Goal: Ask a question

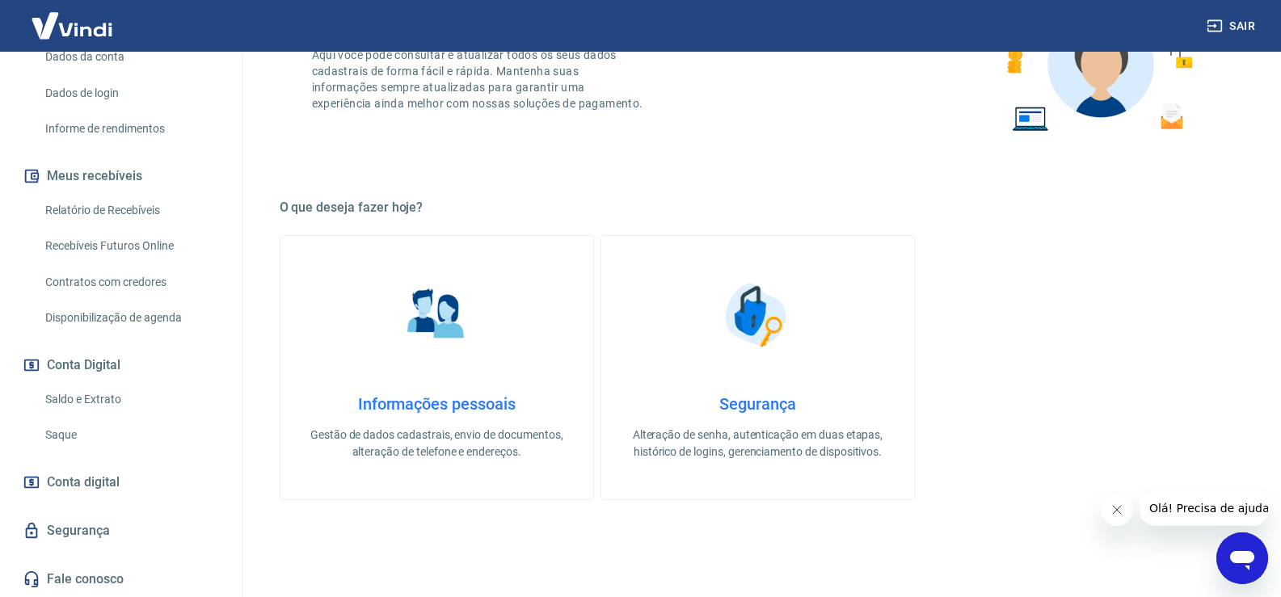
scroll to position [162, 0]
click at [95, 486] on span "Conta digital" at bounding box center [83, 482] width 73 height 23
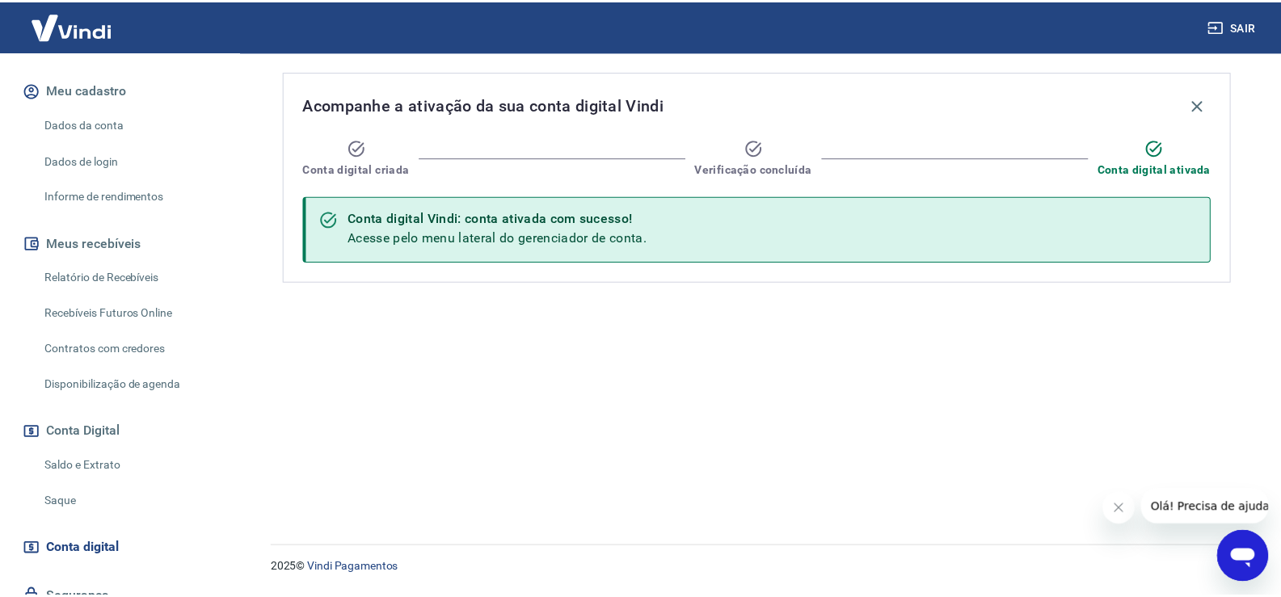
scroll to position [85, 0]
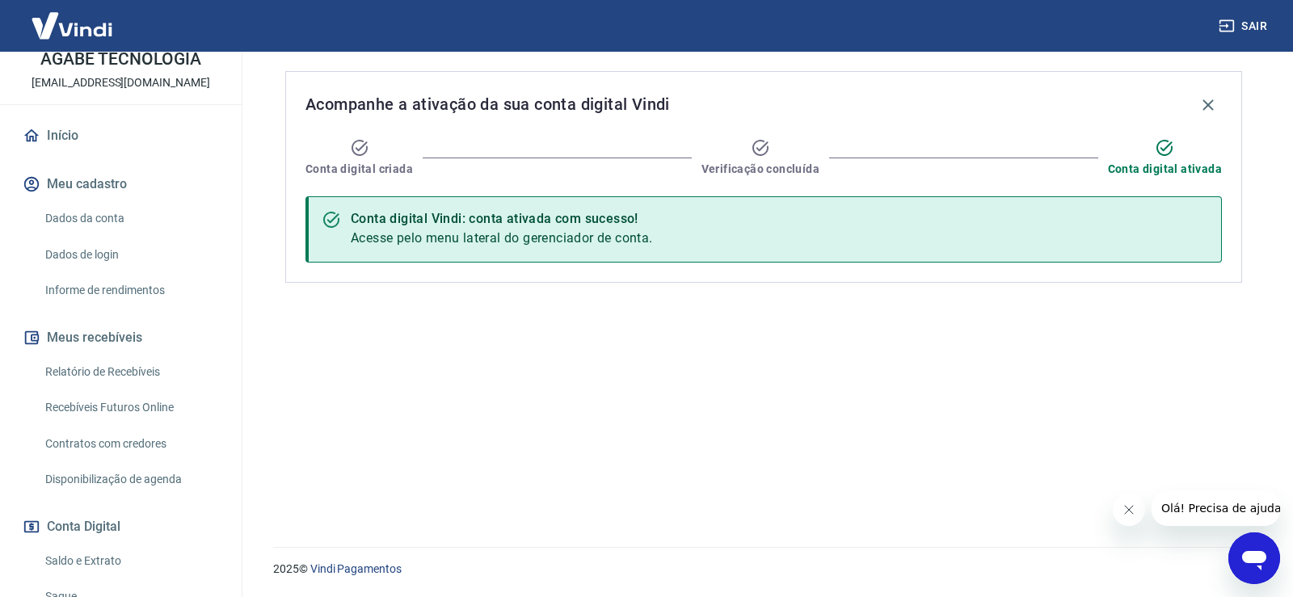
click at [114, 137] on link "Início" at bounding box center [120, 136] width 203 height 36
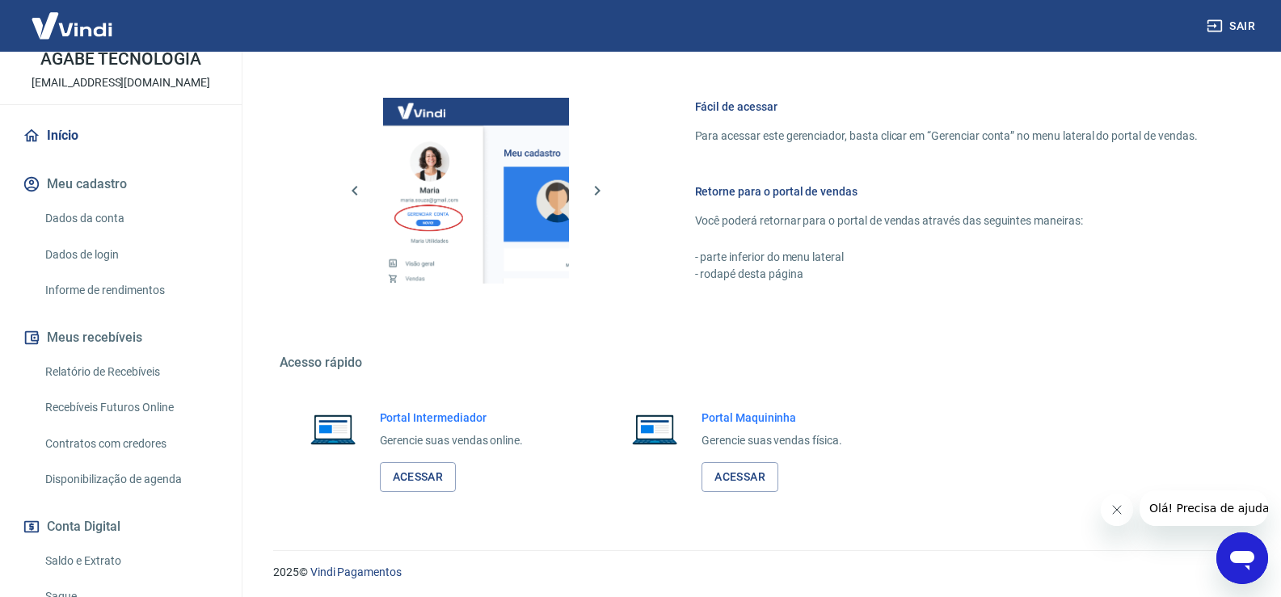
scroll to position [663, 0]
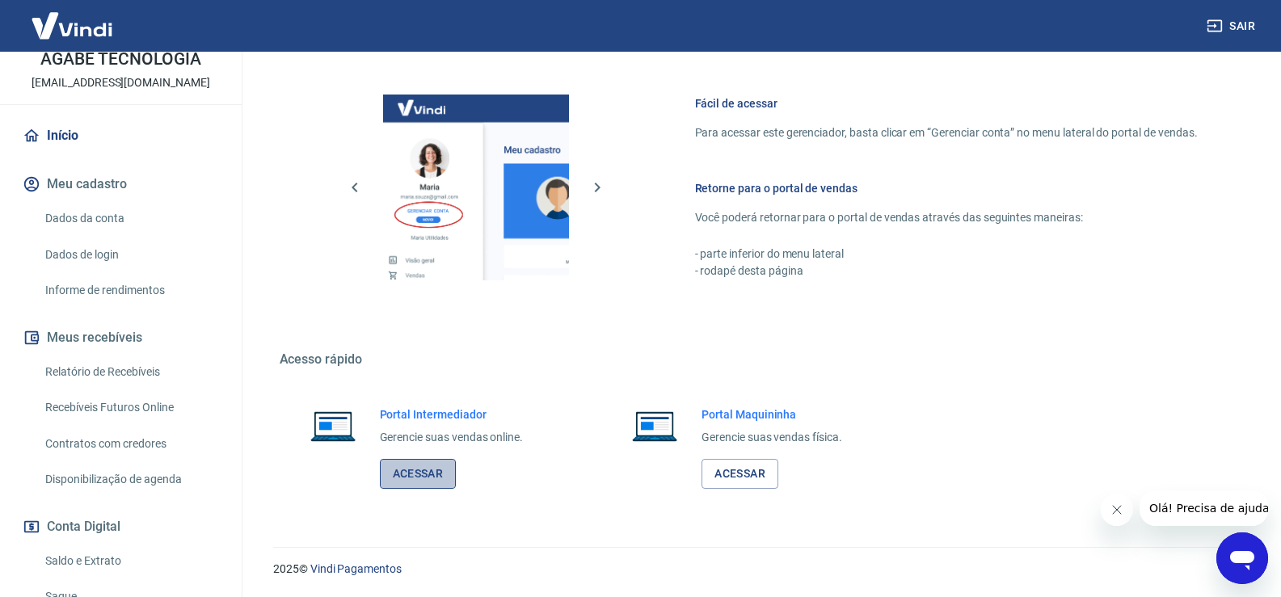
click at [419, 474] on link "Acessar" at bounding box center [418, 474] width 77 height 30
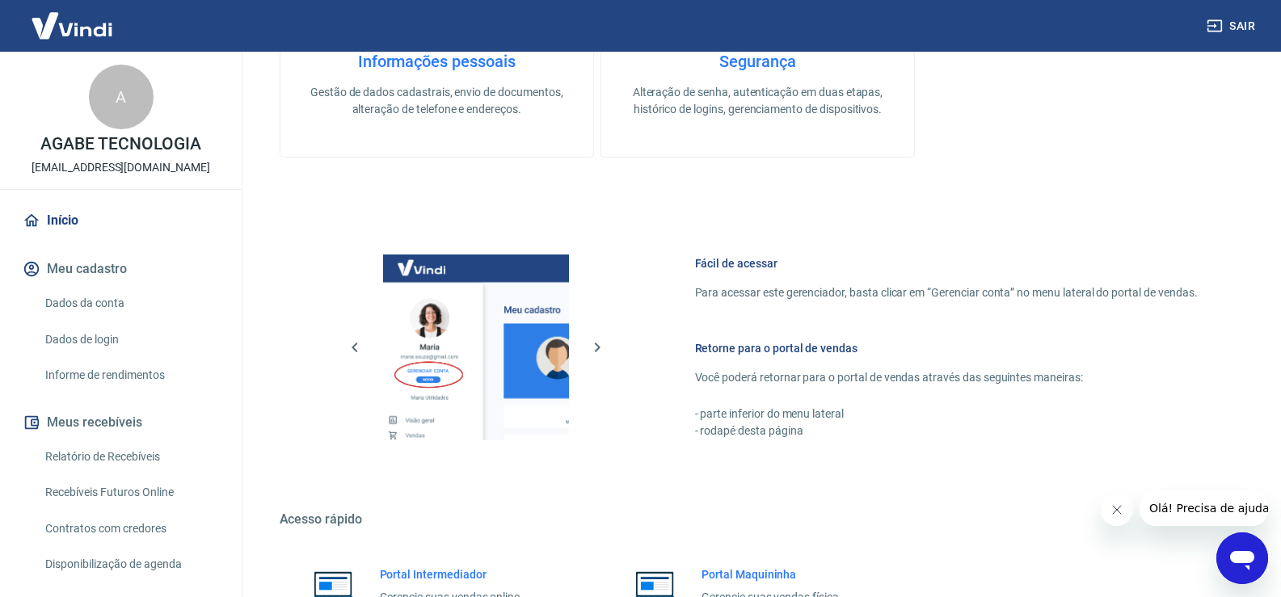
scroll to position [501, 0]
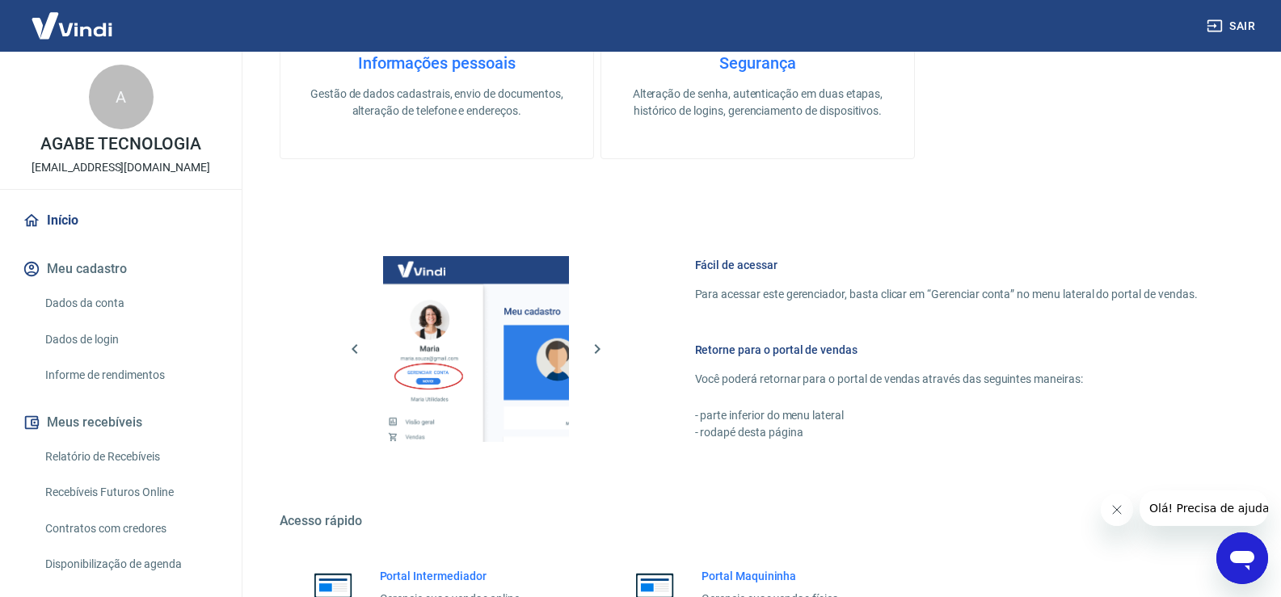
click at [135, 491] on link "Recebíveis Futuros Online" at bounding box center [130, 492] width 183 height 33
click at [112, 457] on link "Relatório de Recebíveis" at bounding box center [130, 456] width 183 height 33
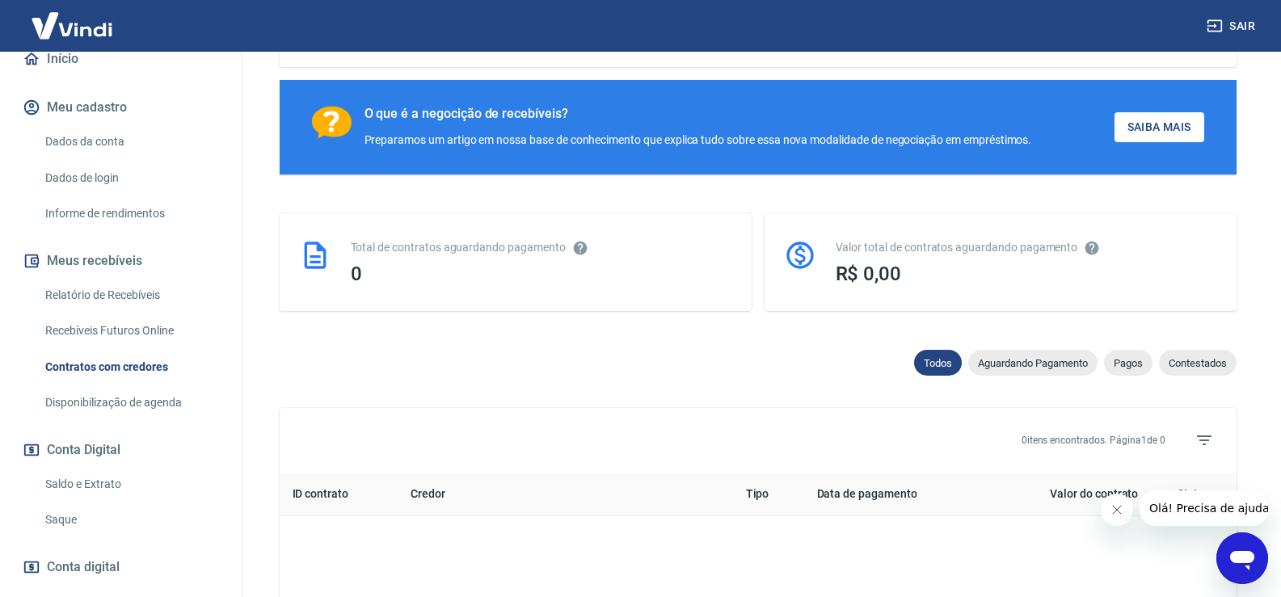
scroll to position [323, 0]
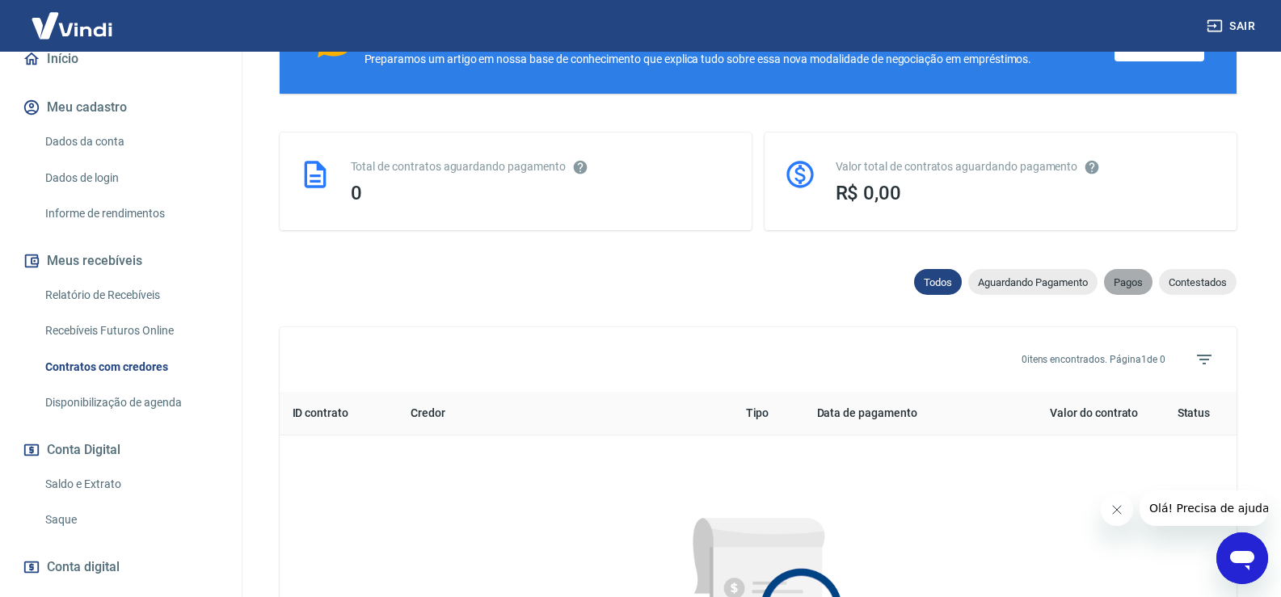
click at [1104, 276] on span "Pagos" at bounding box center [1128, 282] width 48 height 12
select select "paid"
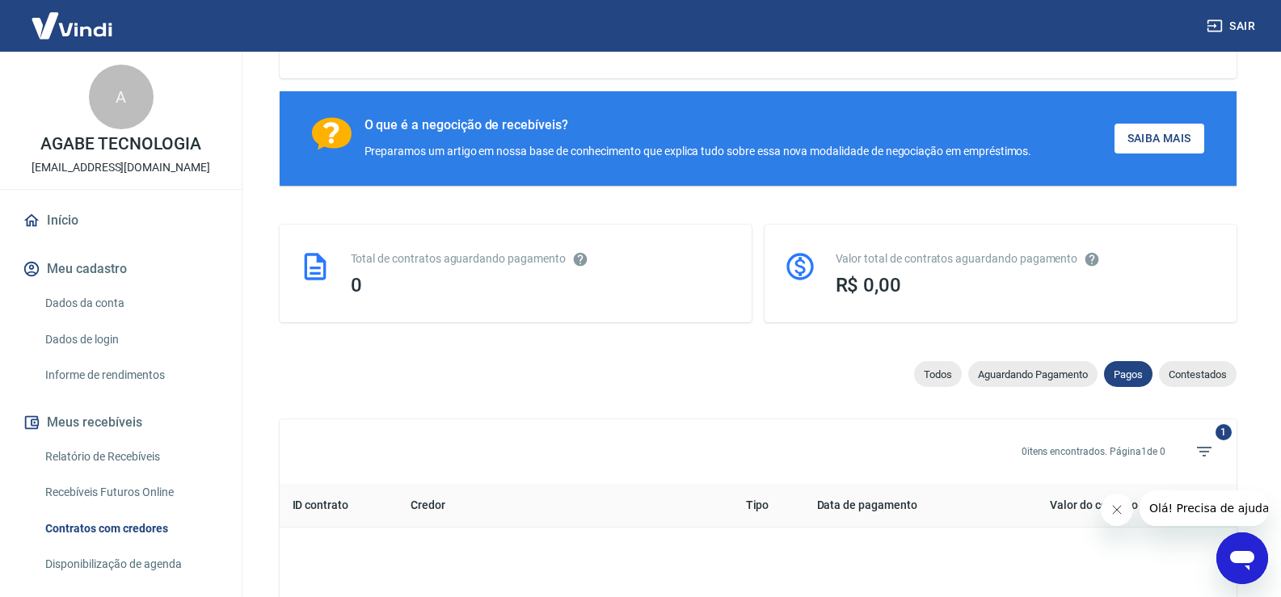
click at [140, 381] on link "Informe de rendimentos" at bounding box center [130, 375] width 183 height 33
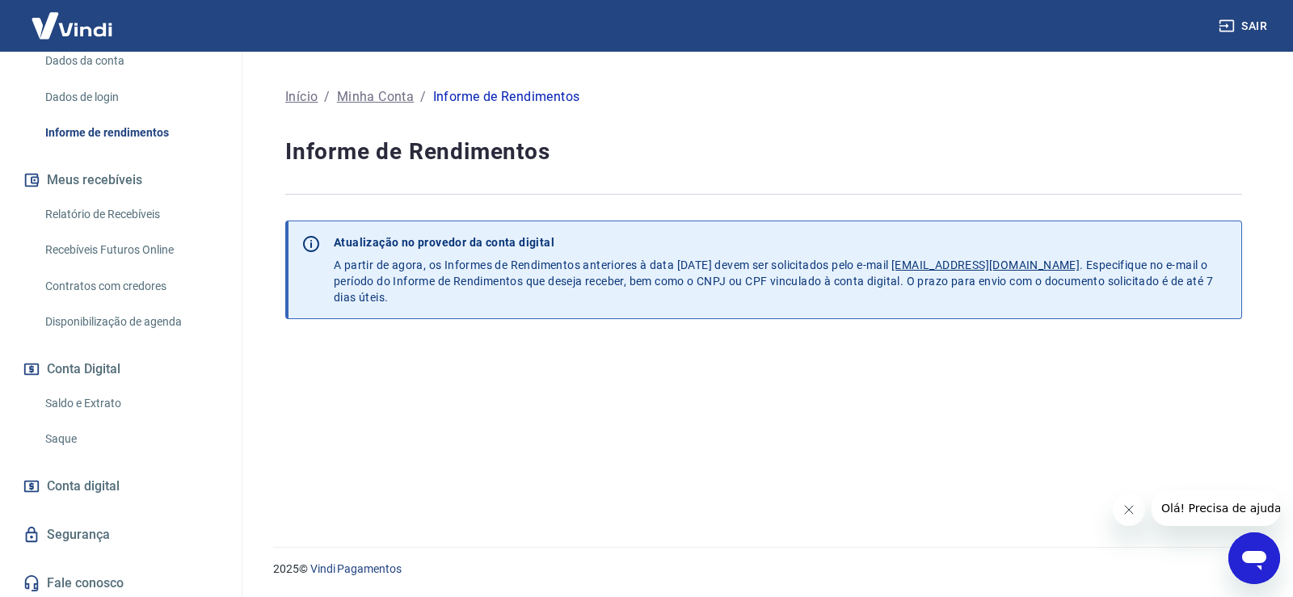
scroll to position [404, 0]
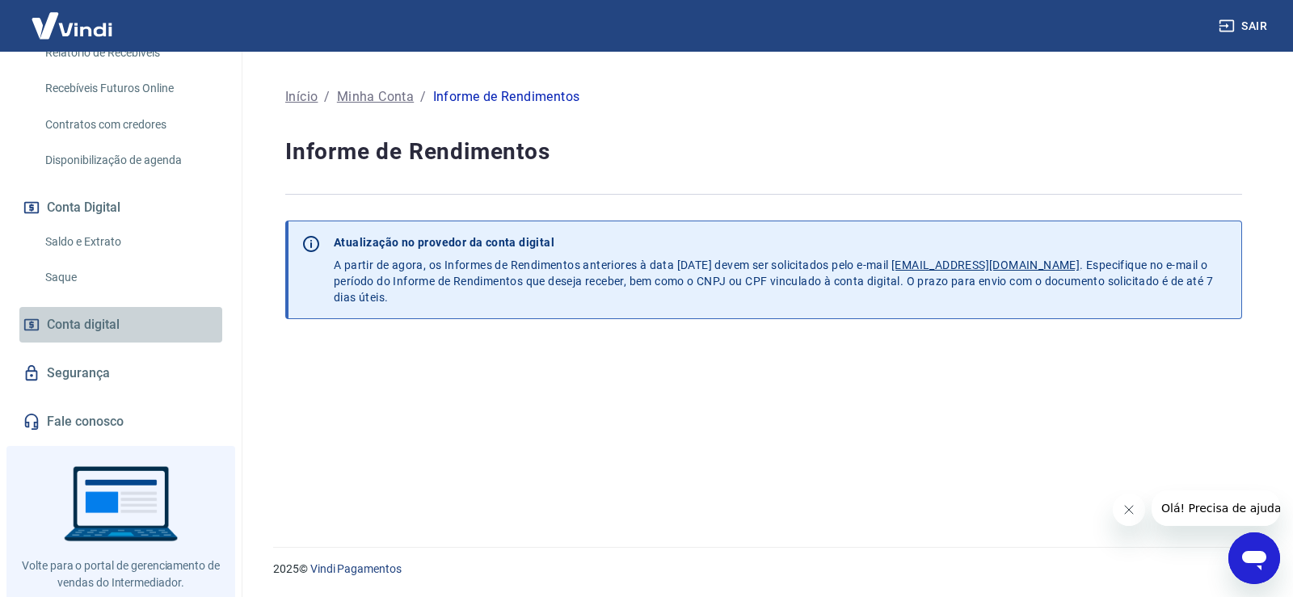
click at [148, 323] on link "Conta digital" at bounding box center [120, 325] width 203 height 36
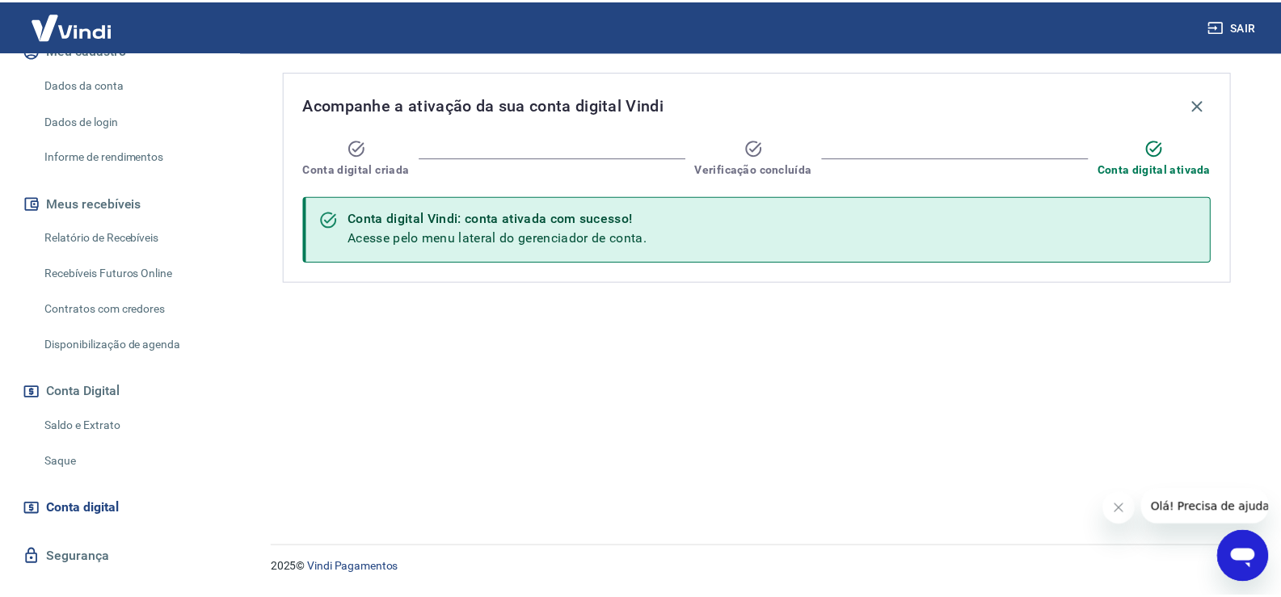
scroll to position [81, 0]
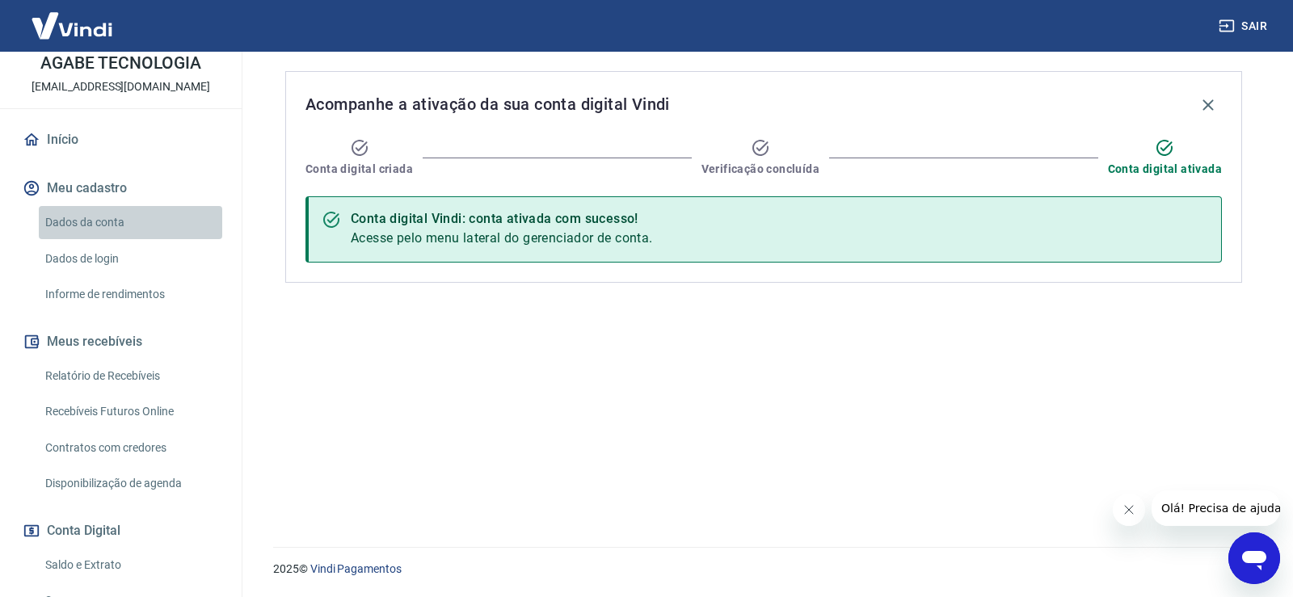
click at [148, 214] on link "Dados da conta" at bounding box center [130, 222] width 183 height 33
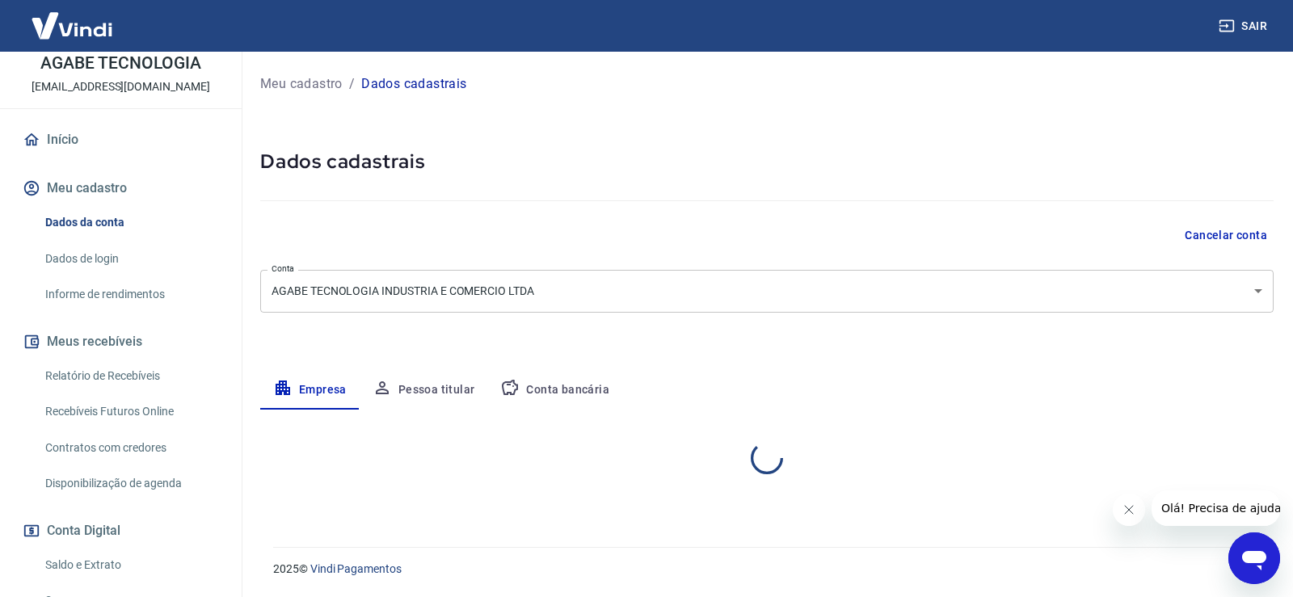
select select "SP"
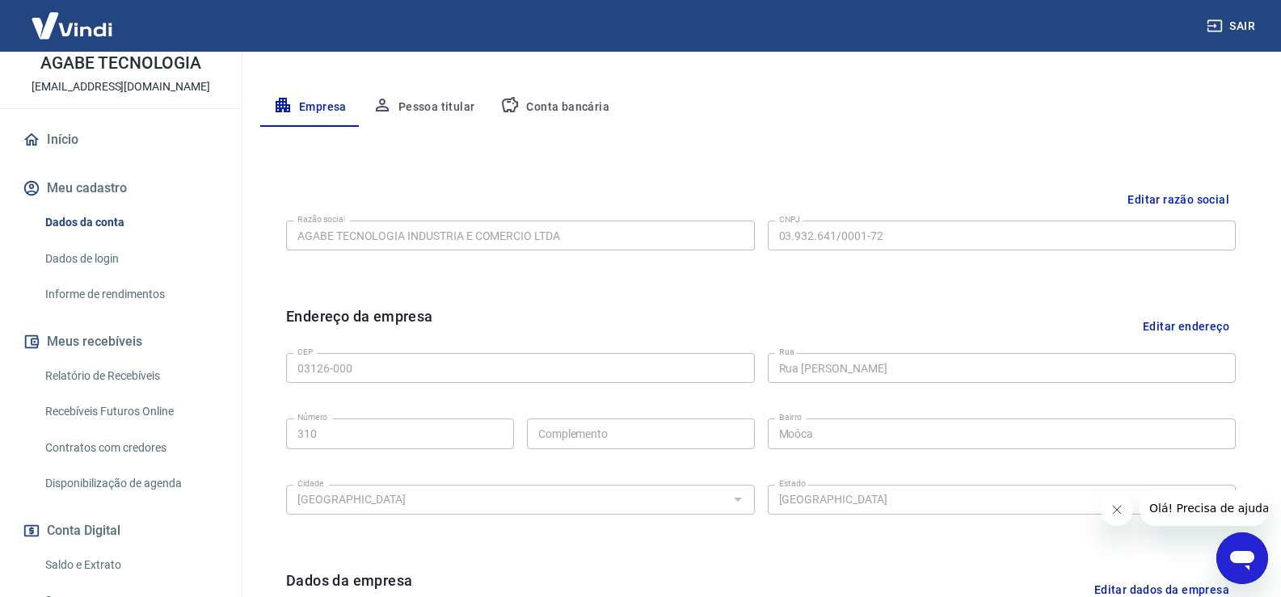
scroll to position [83, 0]
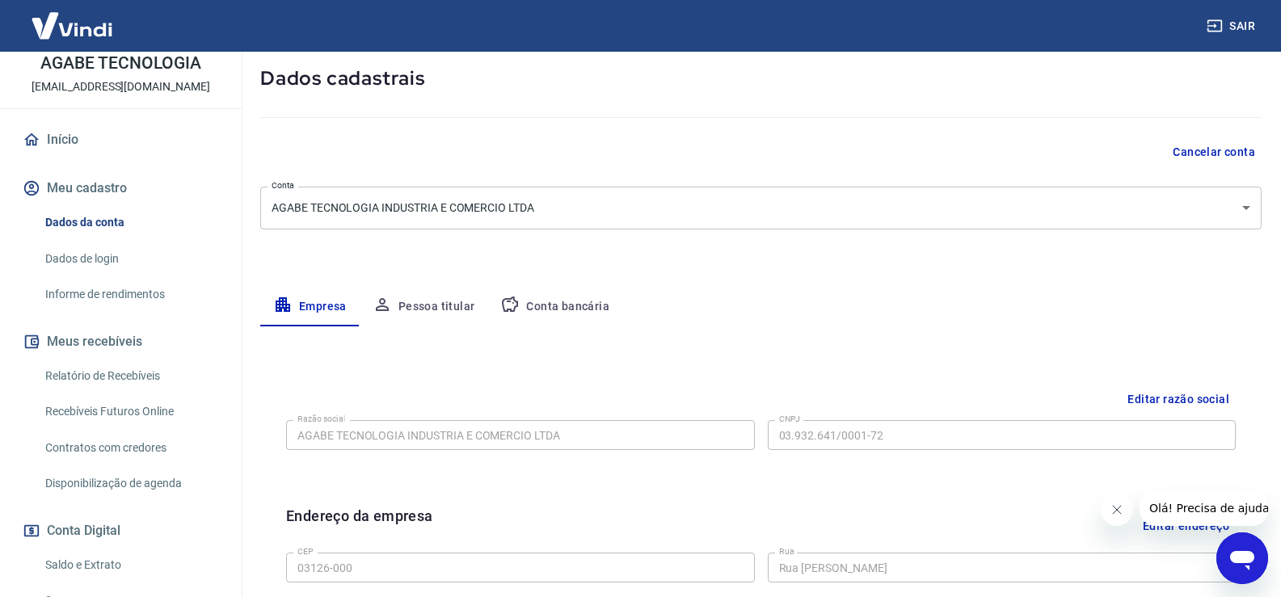
click at [438, 311] on button "Pessoa titular" at bounding box center [424, 307] width 128 height 39
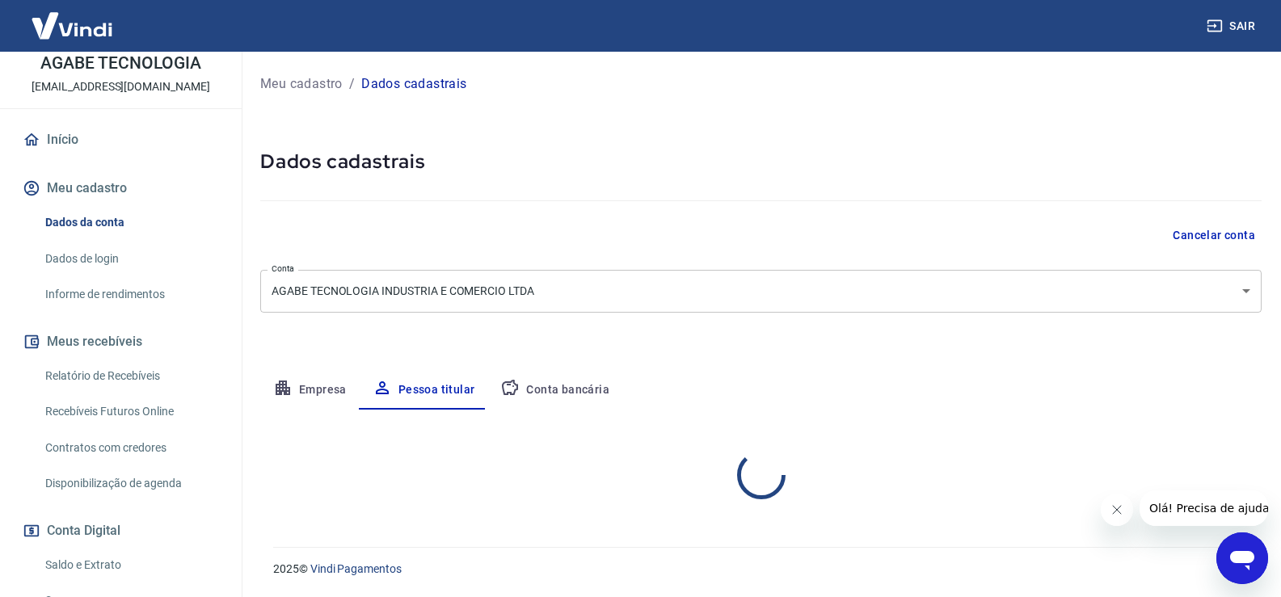
scroll to position [0, 0]
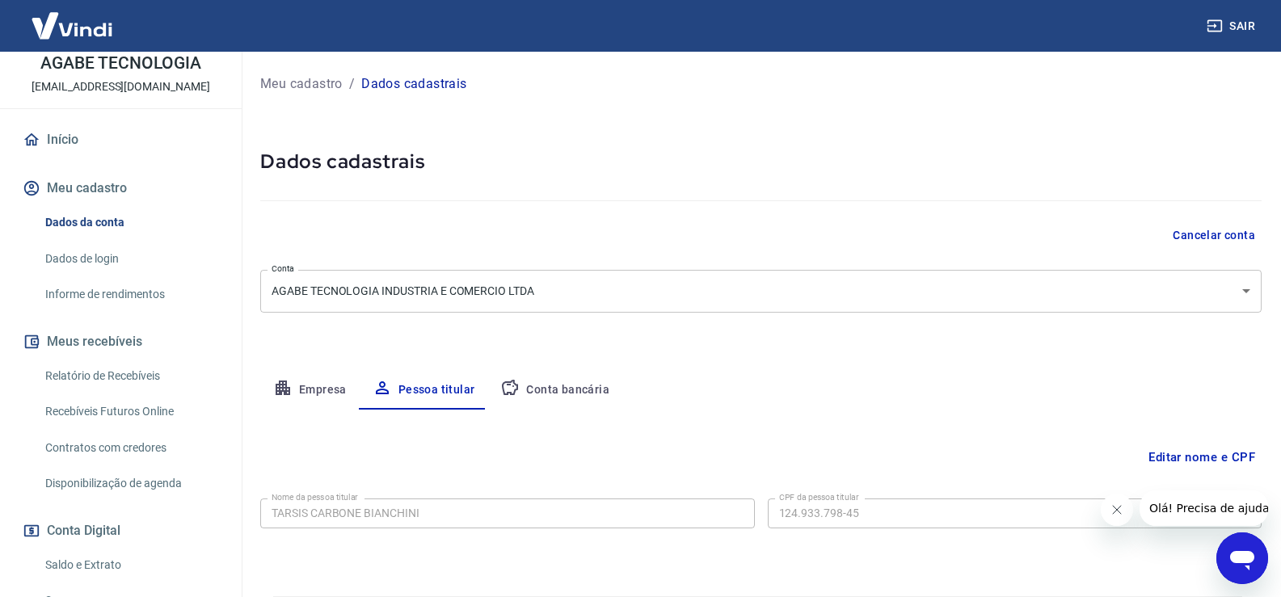
click at [156, 286] on link "Informe de rendimentos" at bounding box center [130, 294] width 183 height 33
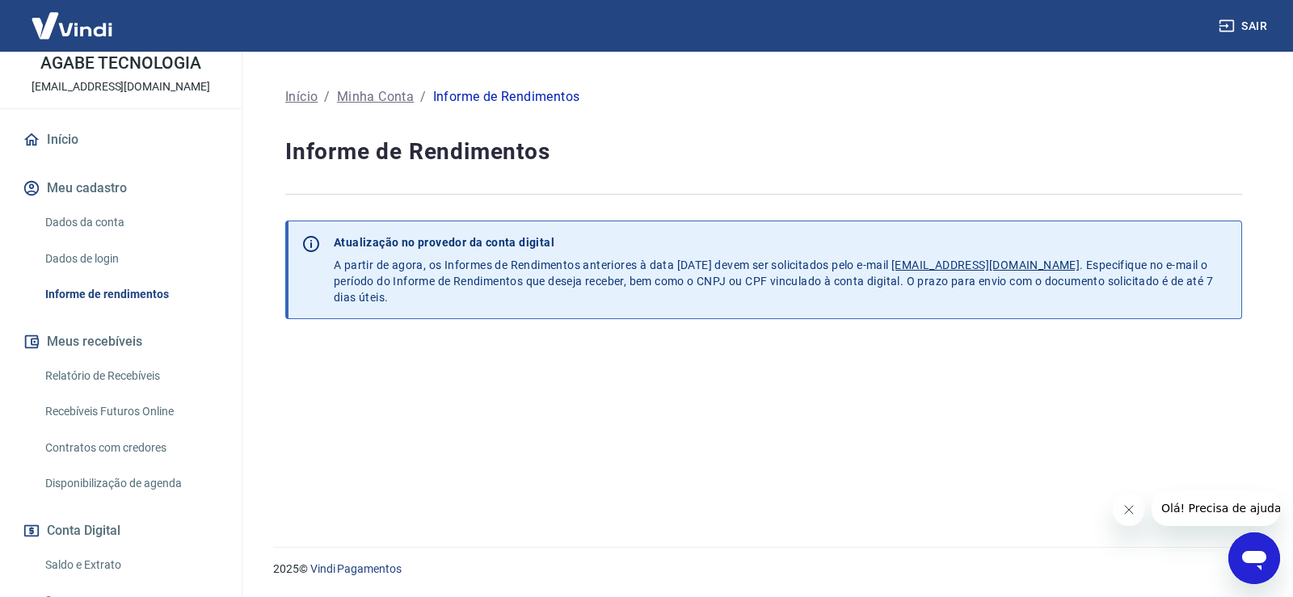
click at [152, 261] on link "Dados de login" at bounding box center [130, 258] width 183 height 33
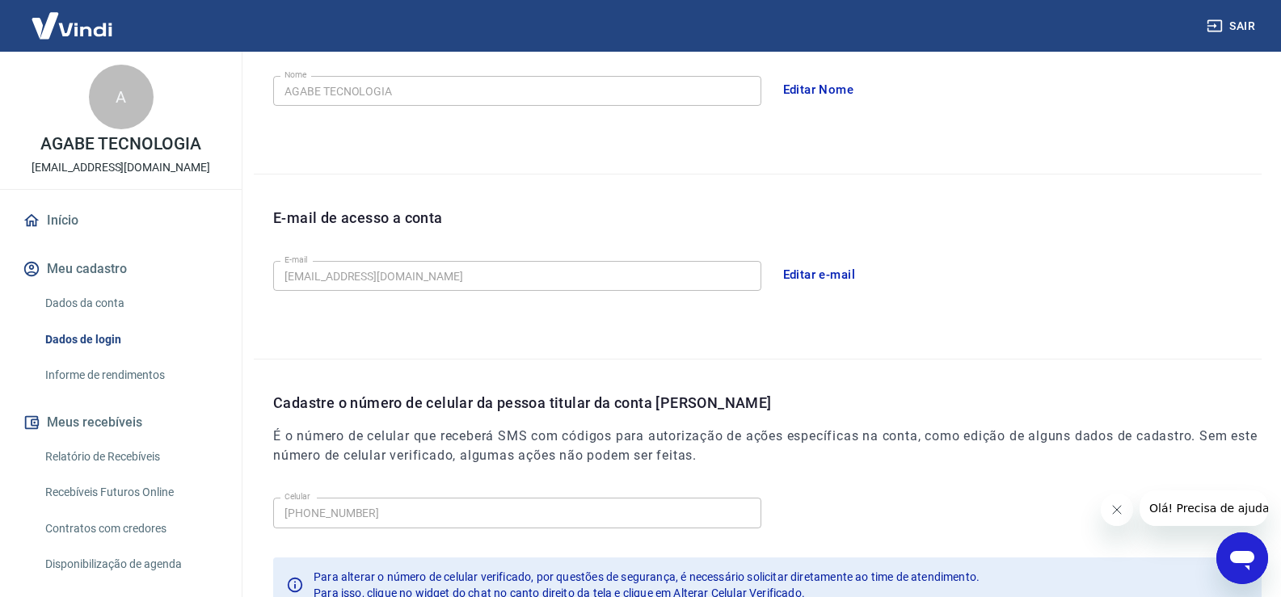
scroll to position [115, 0]
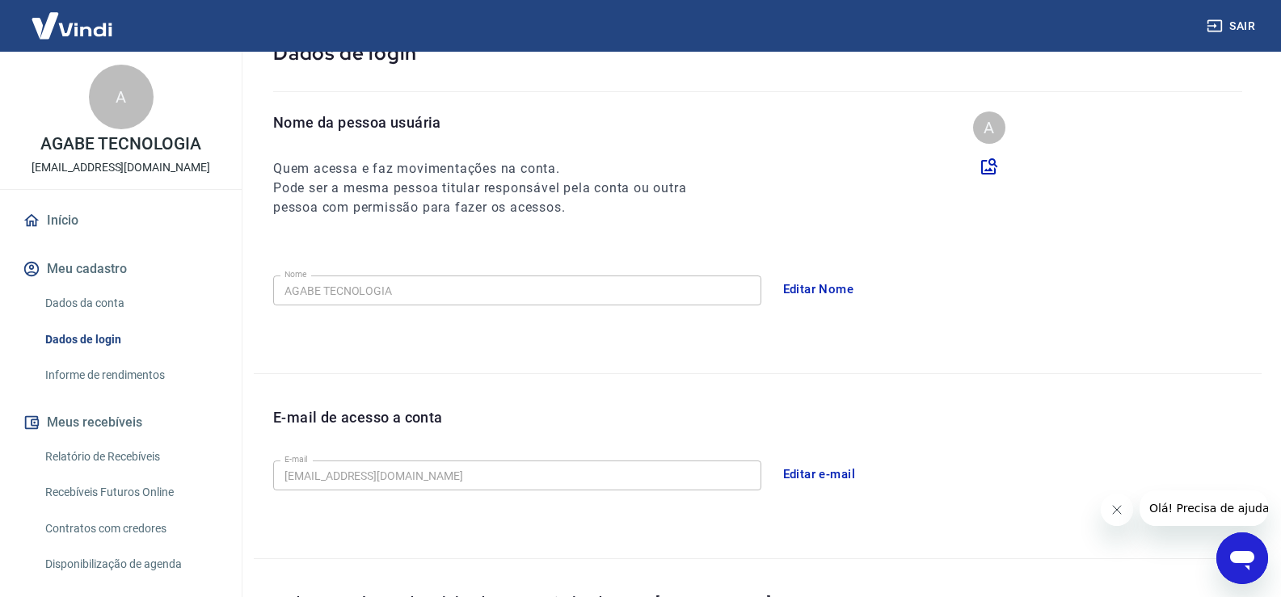
click at [126, 208] on link "Início" at bounding box center [120, 221] width 203 height 36
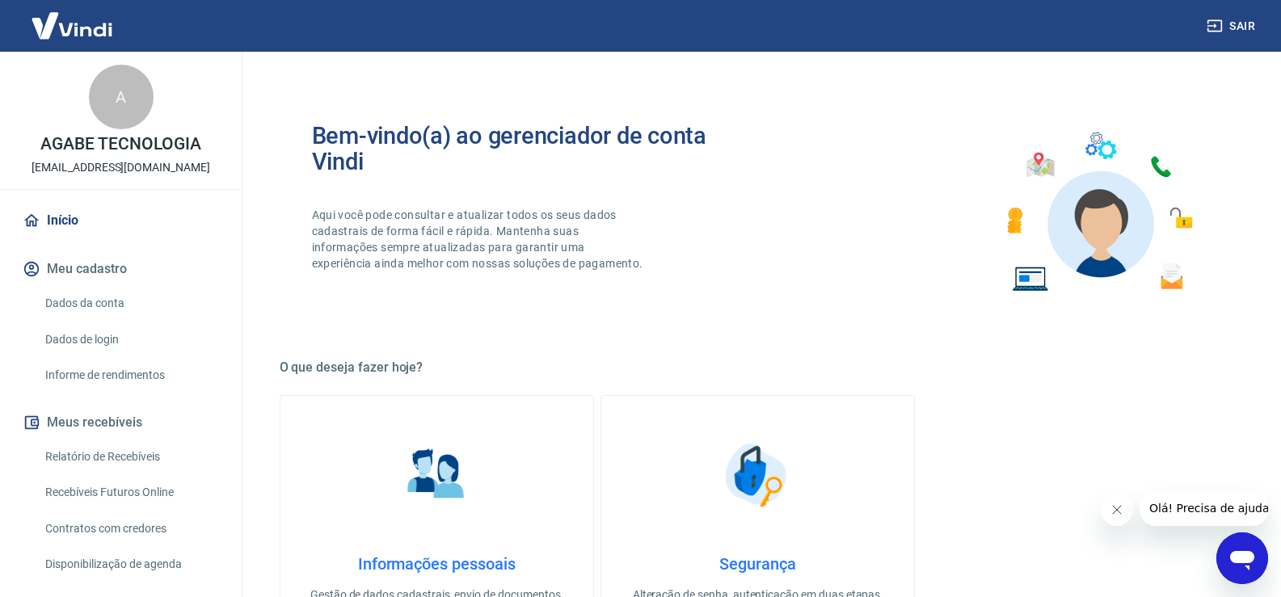
click at [1241, 552] on icon "Abrir janela de mensagens" at bounding box center [1242, 560] width 24 height 19
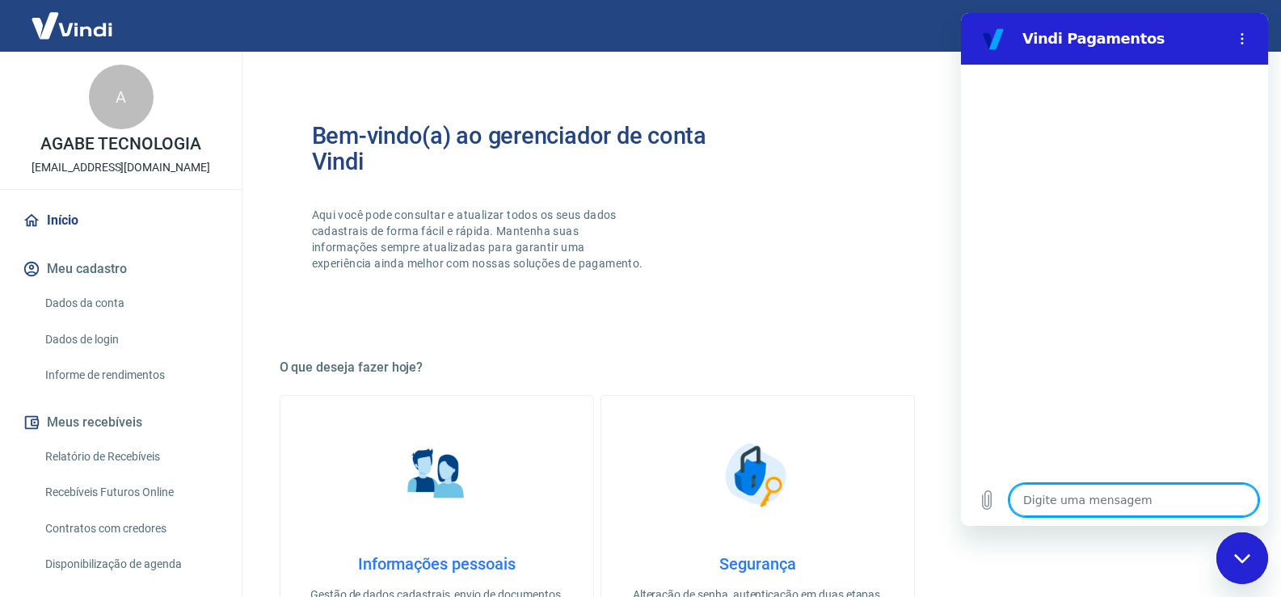
click at [1080, 499] on textarea at bounding box center [1133, 500] width 249 height 32
type textarea "p"
type textarea "x"
type textarea "pR"
type textarea "x"
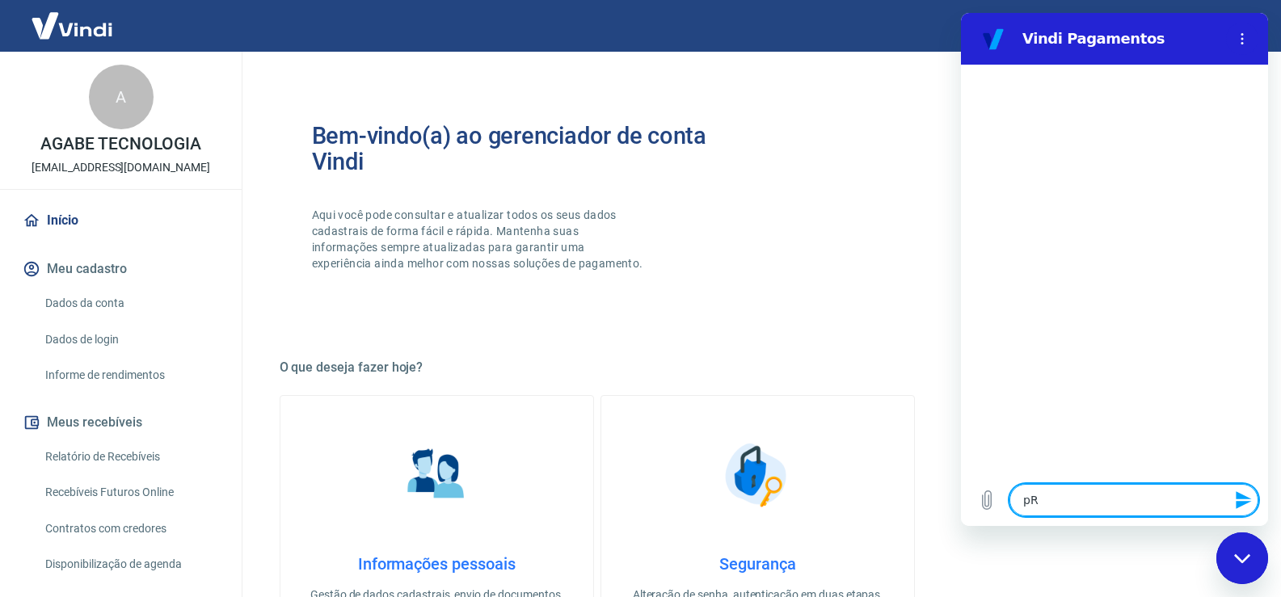
type textarea "pRE"
type textarea "x"
type textarea "pREC"
type textarea "x"
type textarea "pRECI"
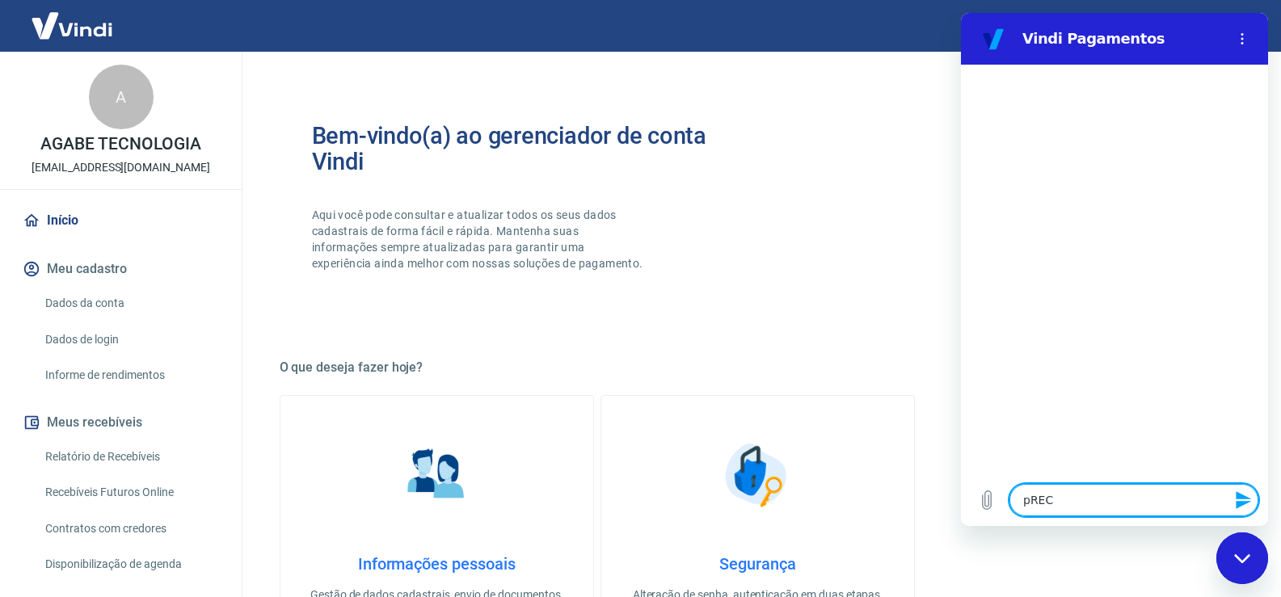
type textarea "x"
type textarea "pRECIS"
type textarea "x"
type textarea "pRECI"
type textarea "x"
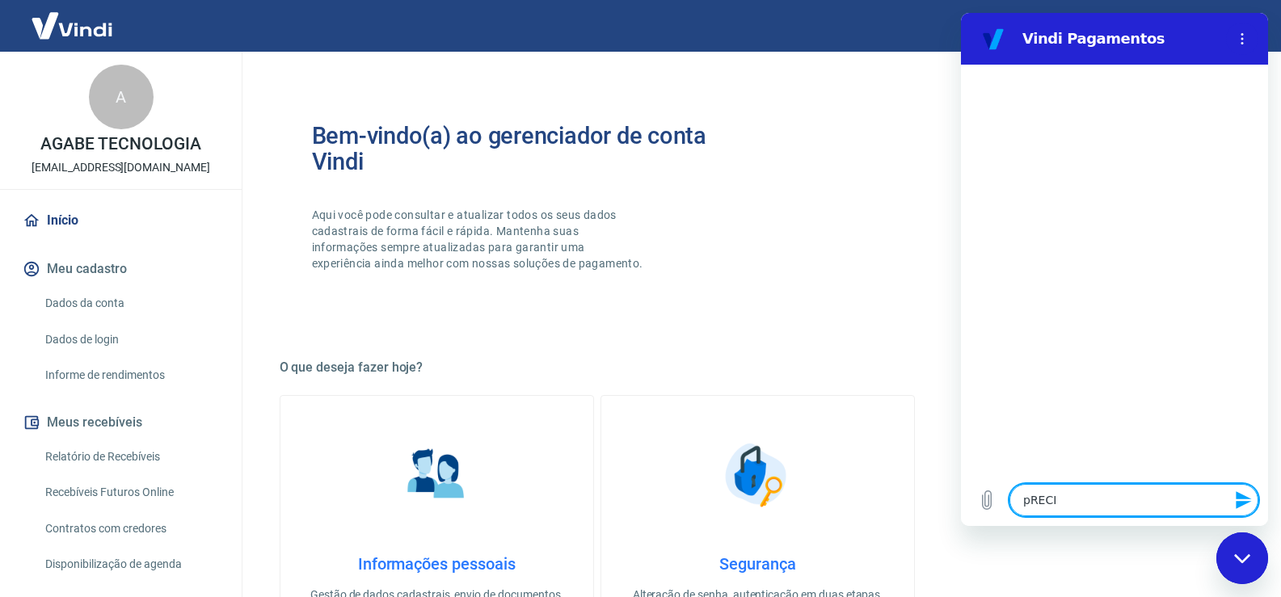
type textarea "pREC"
type textarea "x"
type textarea "pRE"
type textarea "x"
type textarea "pR"
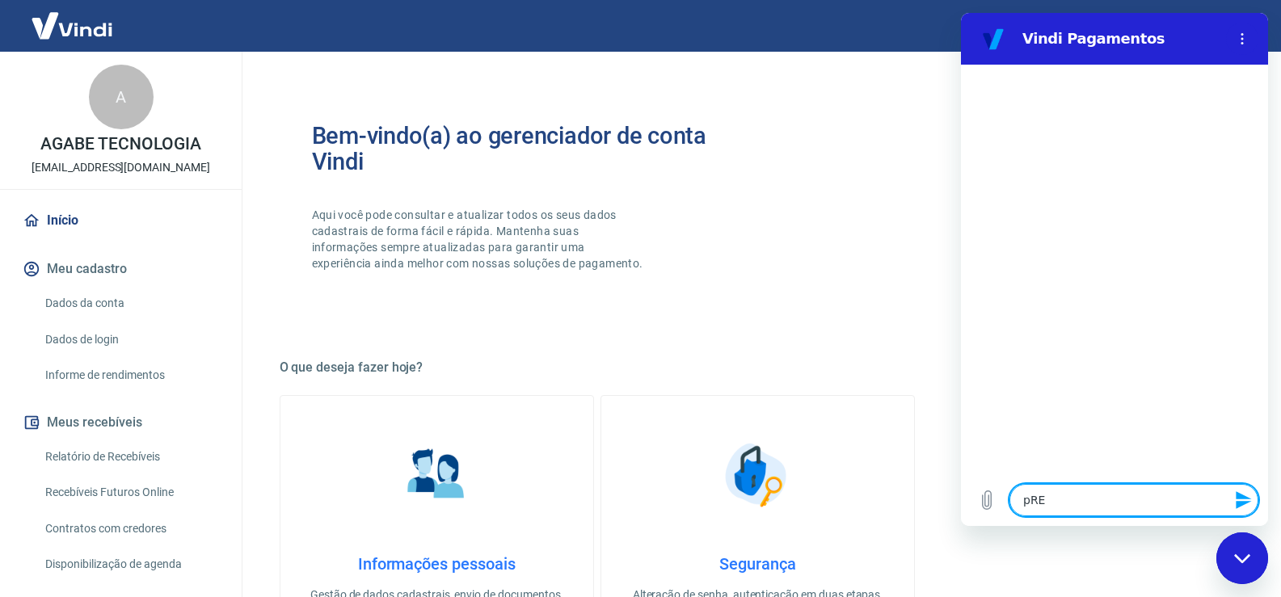
type textarea "x"
type textarea "p"
type textarea "x"
type textarea "P"
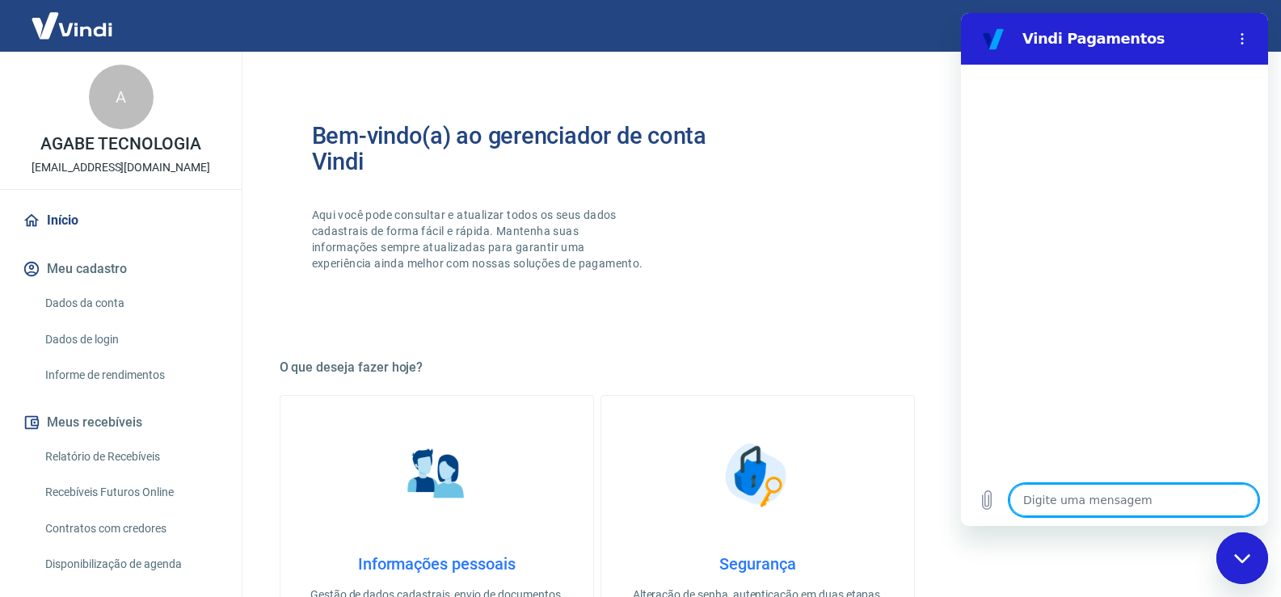
type textarea "x"
type textarea "Pr"
type textarea "x"
type textarea "Pre"
type textarea "x"
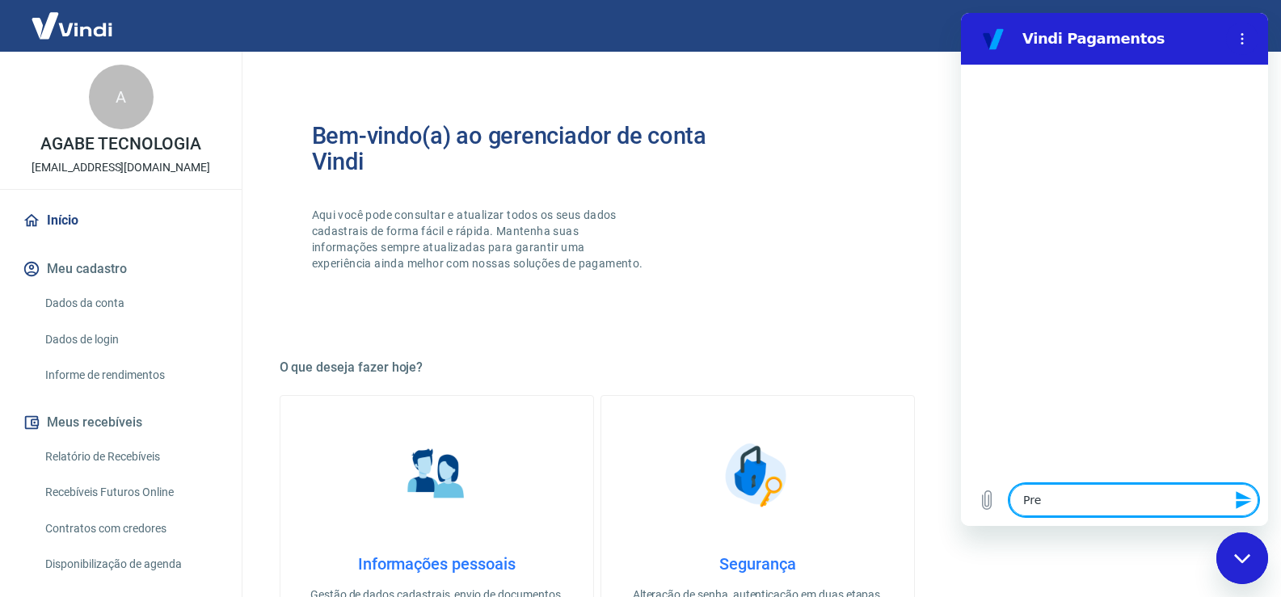
type textarea "Prec"
type textarea "x"
type textarea "Preci"
type textarea "x"
type textarea "Precis"
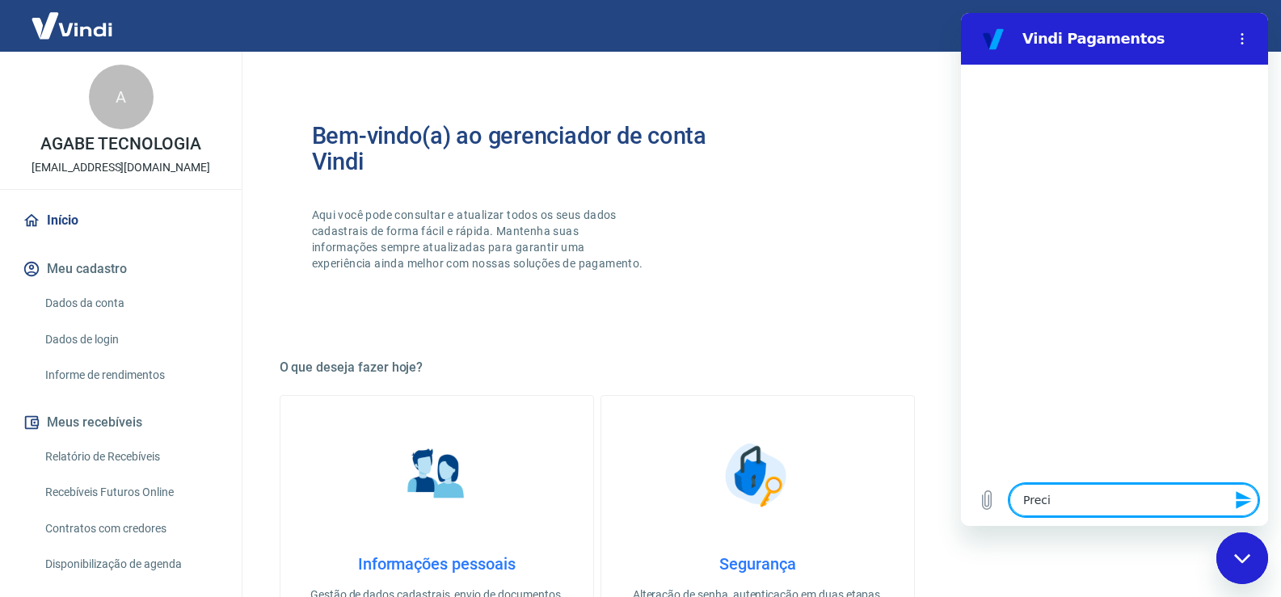
type textarea "x"
type textarea "Preciso"
type textarea "x"
type textarea "Preciso"
type textarea "x"
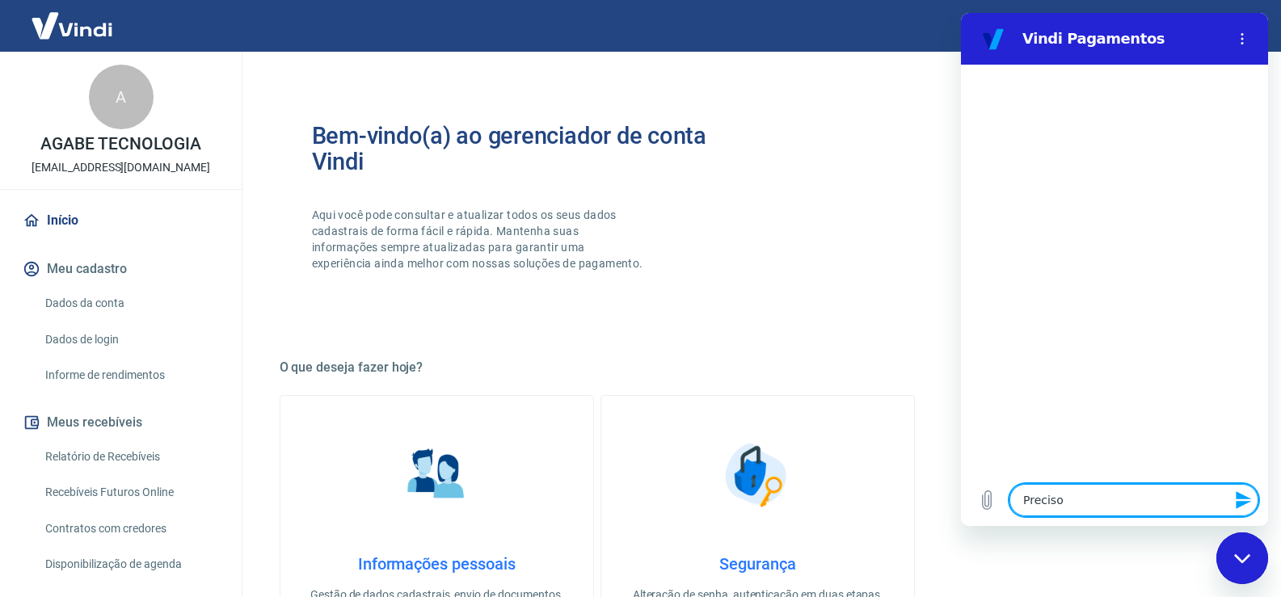
type textarea "Preciso d"
type textarea "x"
type textarea "Preciso da"
type textarea "x"
type textarea "Preciso da"
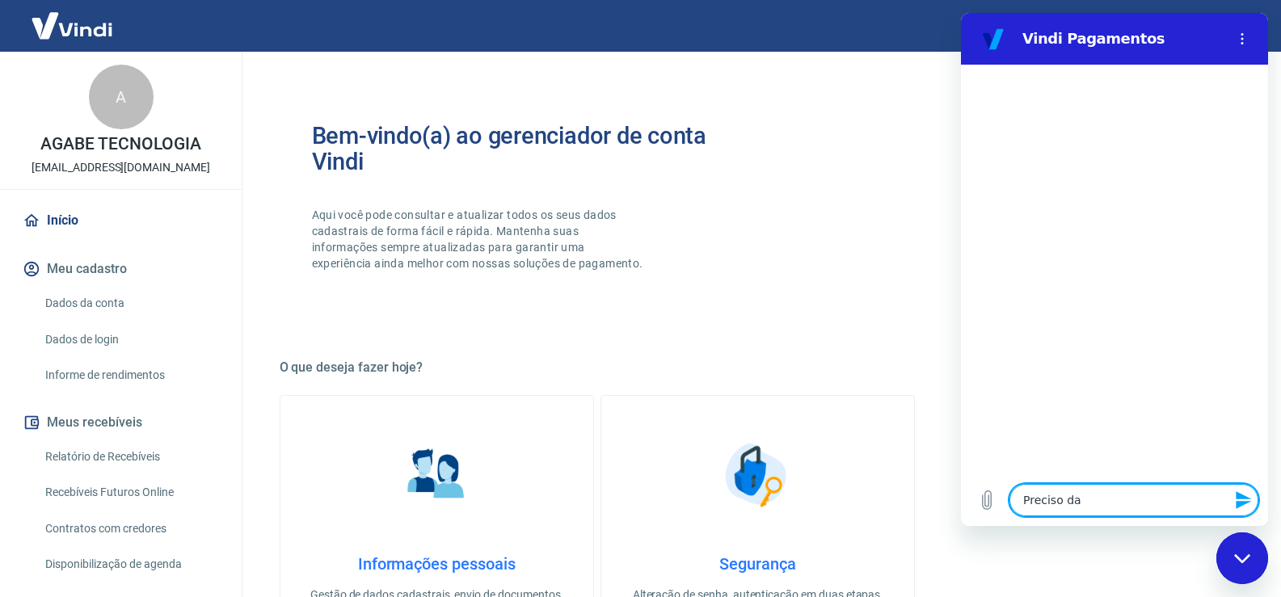
type textarea "x"
type textarea "Preciso da N"
type textarea "x"
type textarea "Preciso da No"
type textarea "x"
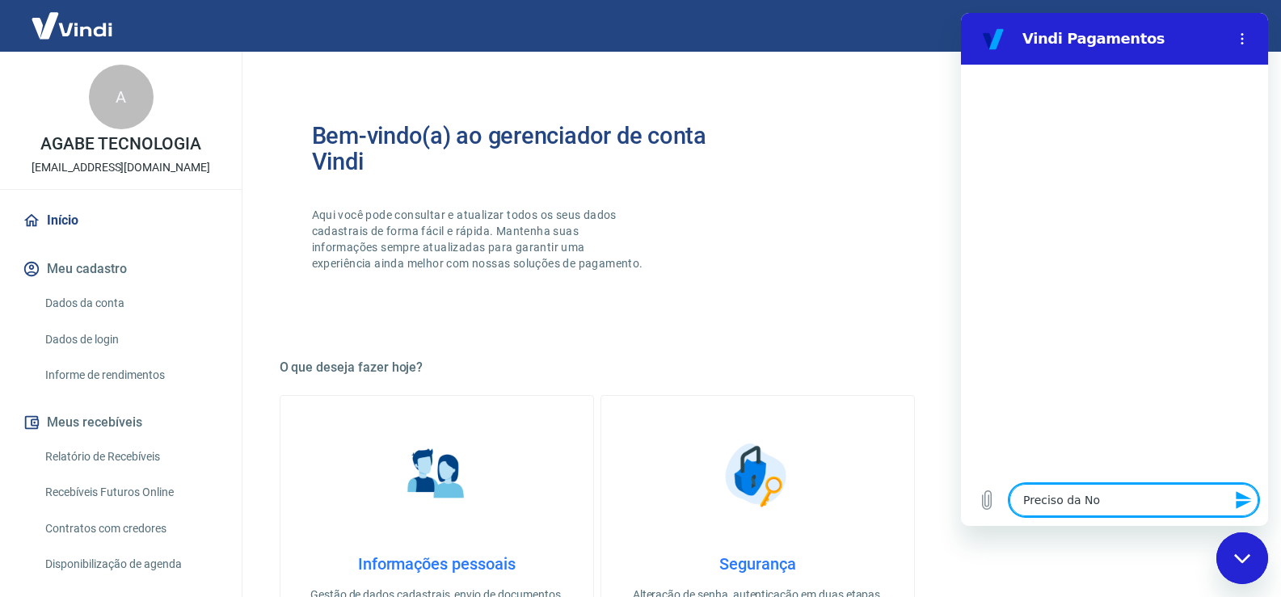
type textarea "Preciso da Not"
type textarea "x"
type textarea "Preciso da Nota"
type textarea "x"
type textarea "Preciso da Nota"
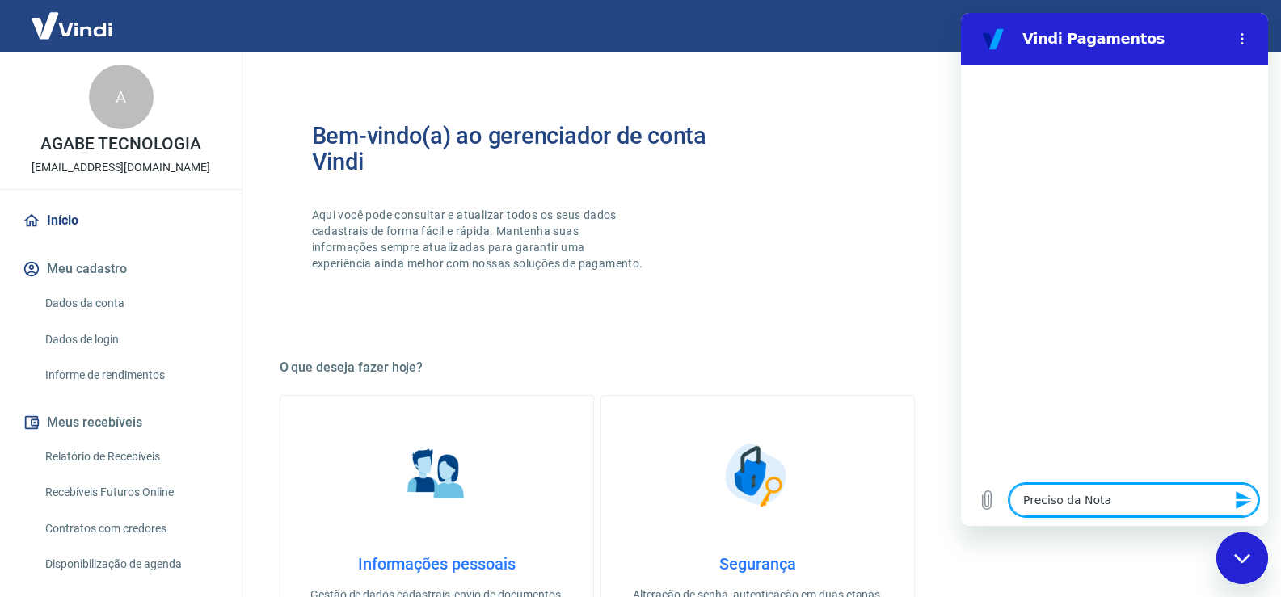
type textarea "x"
type textarea "Preciso da Nota F"
type textarea "x"
type textarea "Preciso da Nota Fi"
type textarea "x"
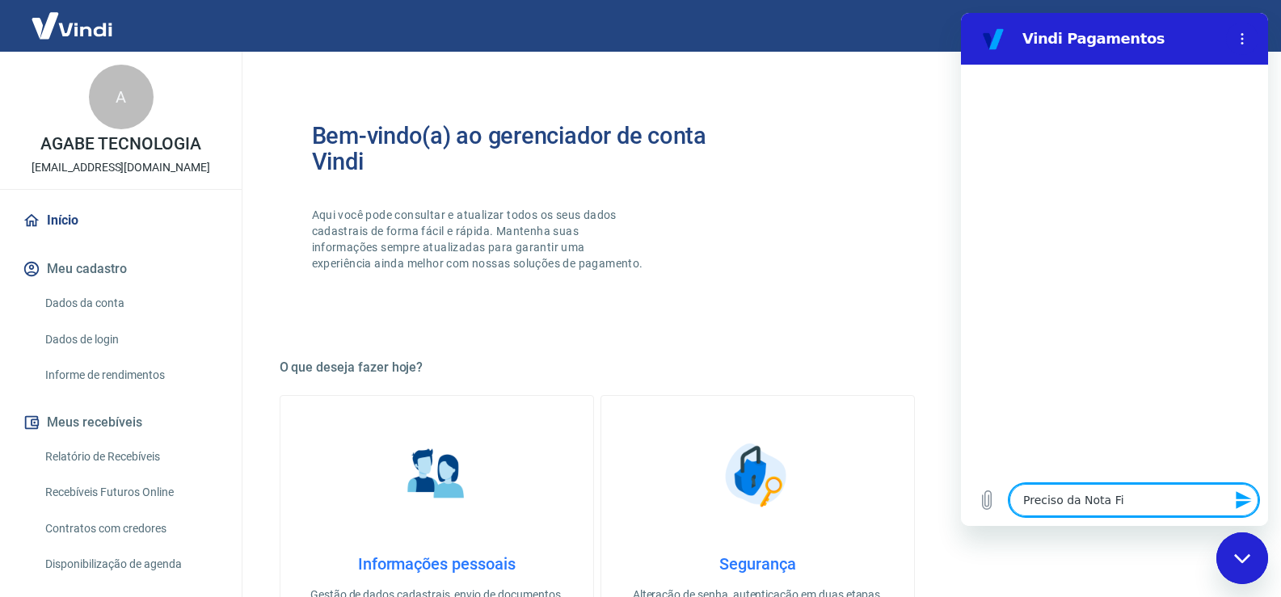
type textarea "Preciso da Nota Fis"
type textarea "x"
type textarea "Preciso da Nota Fisc"
type textarea "x"
type textarea "Preciso da Nota Fisca"
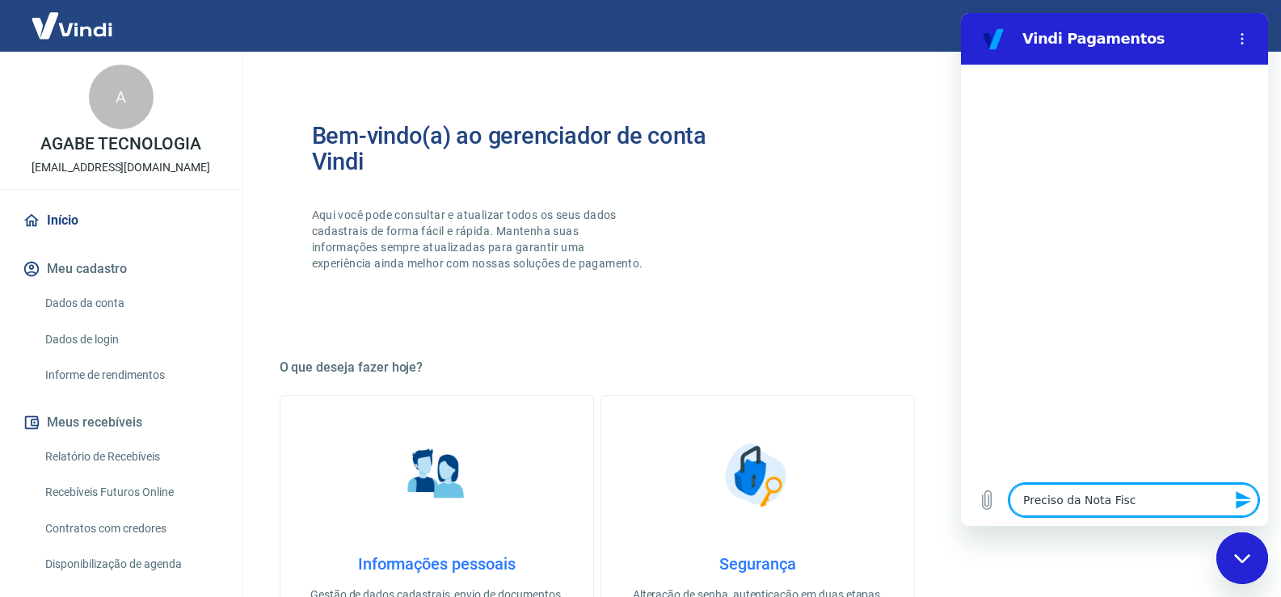
type textarea "x"
type textarea "Preciso da Nota Fiscal"
type textarea "x"
type textarea "Preciso da Nota Fiscal"
click at [1239, 557] on icon "Fechar janela de mensagens" at bounding box center [1242, 559] width 17 height 11
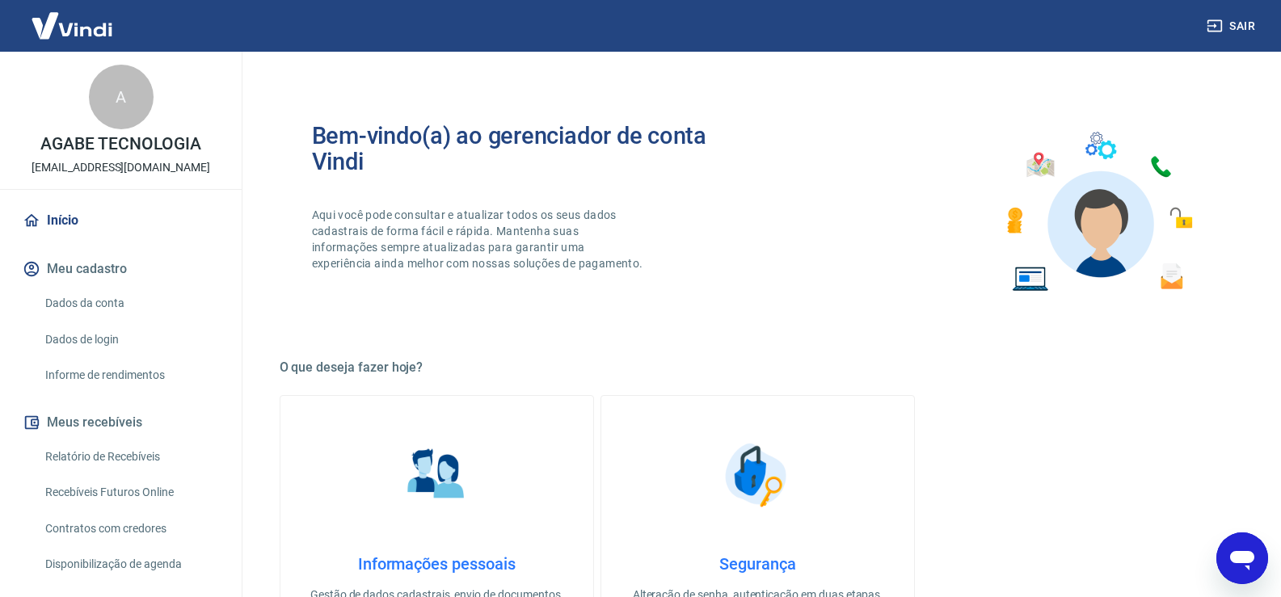
click at [1240, 556] on icon "Abrir janela de mensagens" at bounding box center [1242, 560] width 24 height 19
type textarea "x"
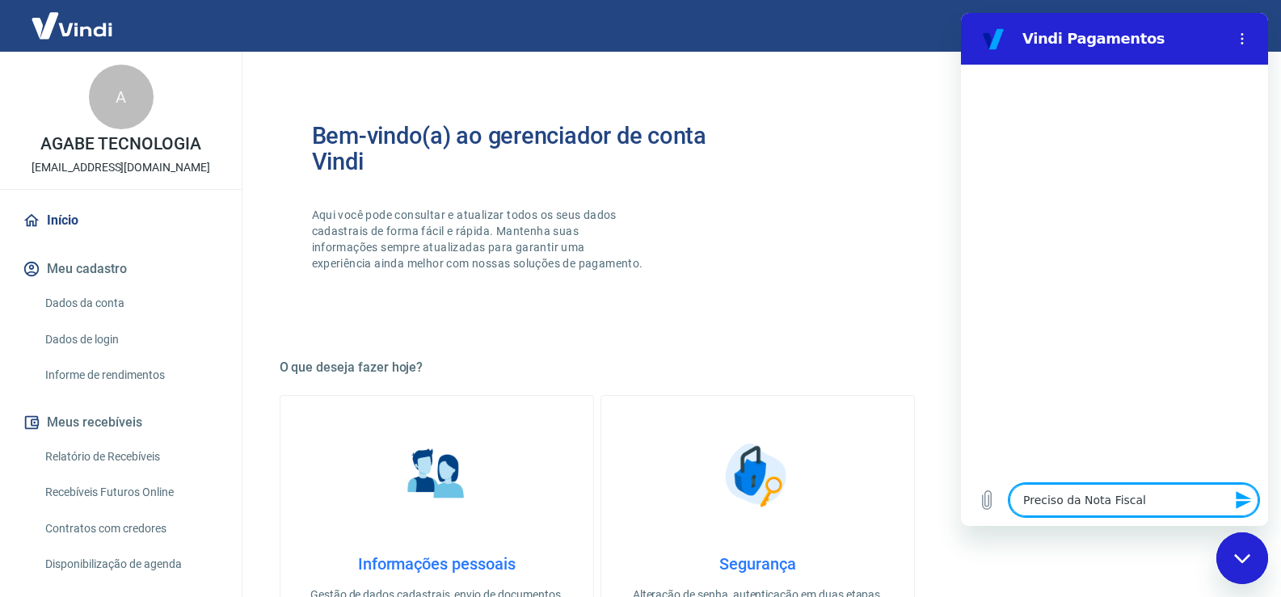
click at [1247, 503] on icon "Enviar mensagem" at bounding box center [1243, 500] width 15 height 18
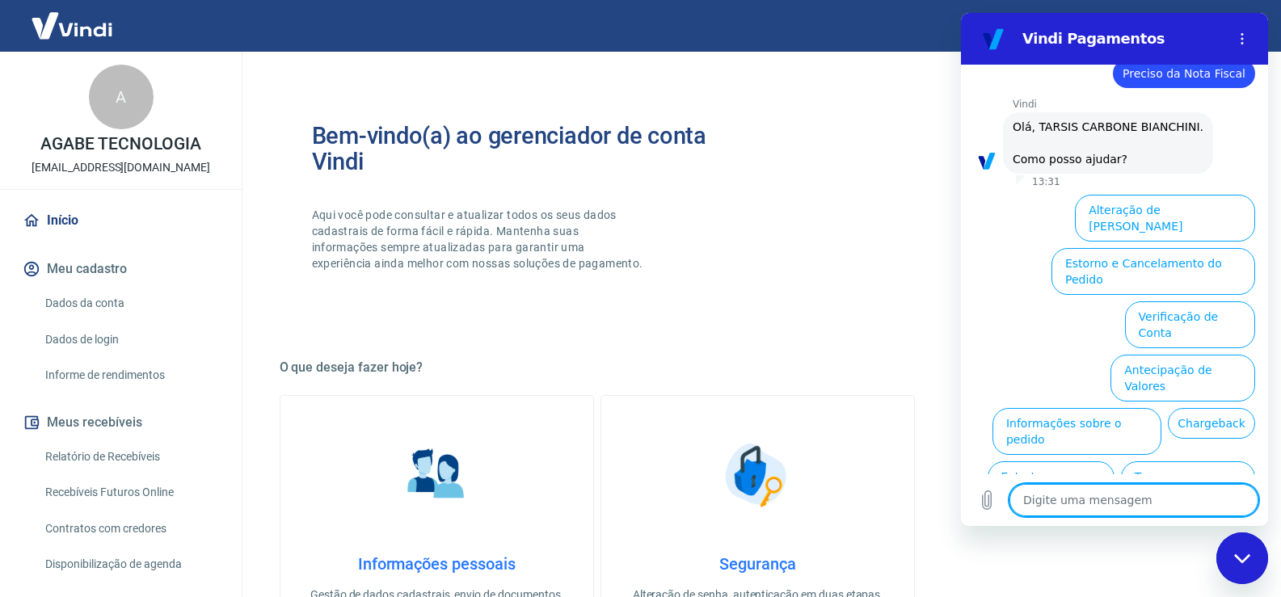
scroll to position [10, 0]
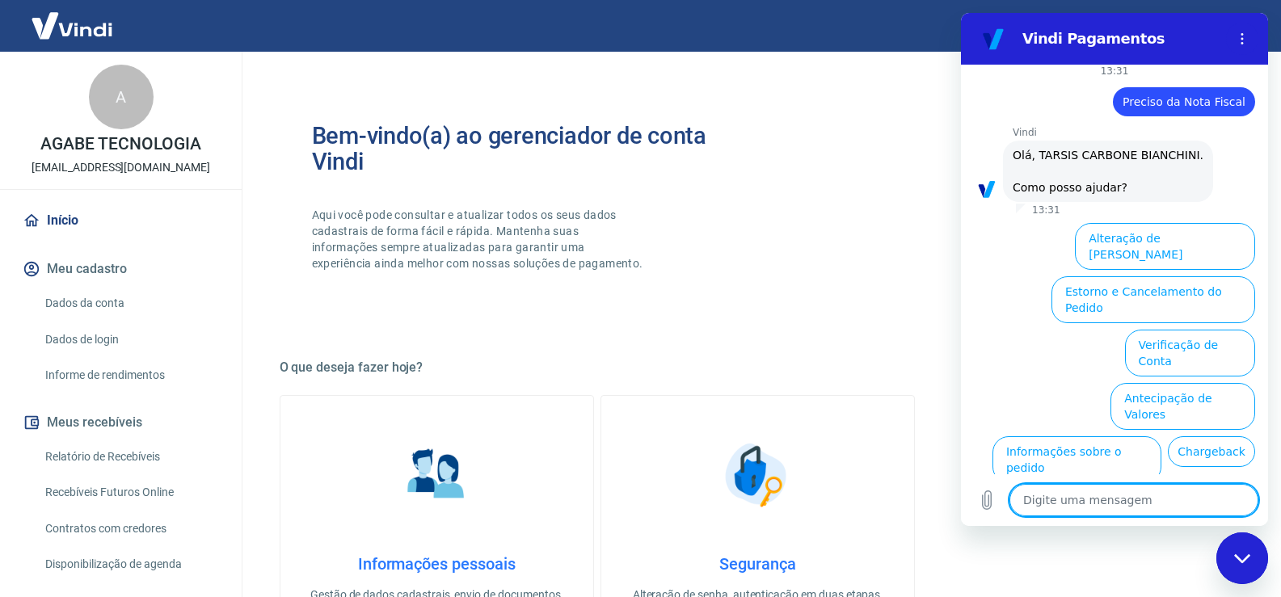
click at [1237, 561] on icon "Fechar janela de mensagens" at bounding box center [1242, 559] width 17 height 11
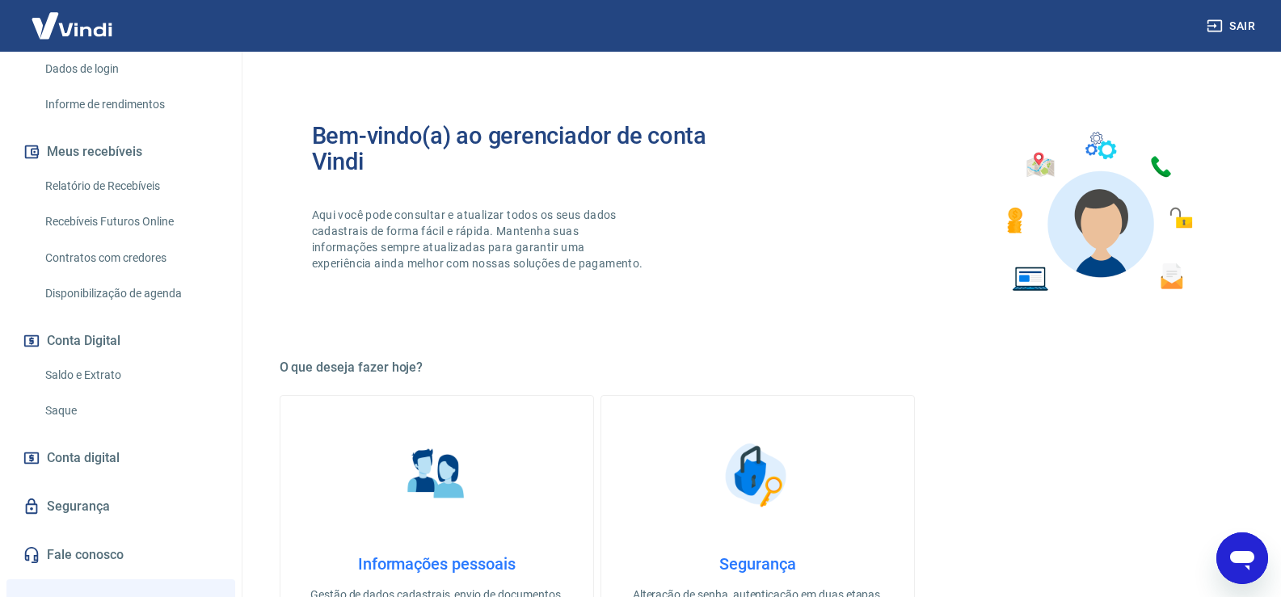
scroll to position [242, 0]
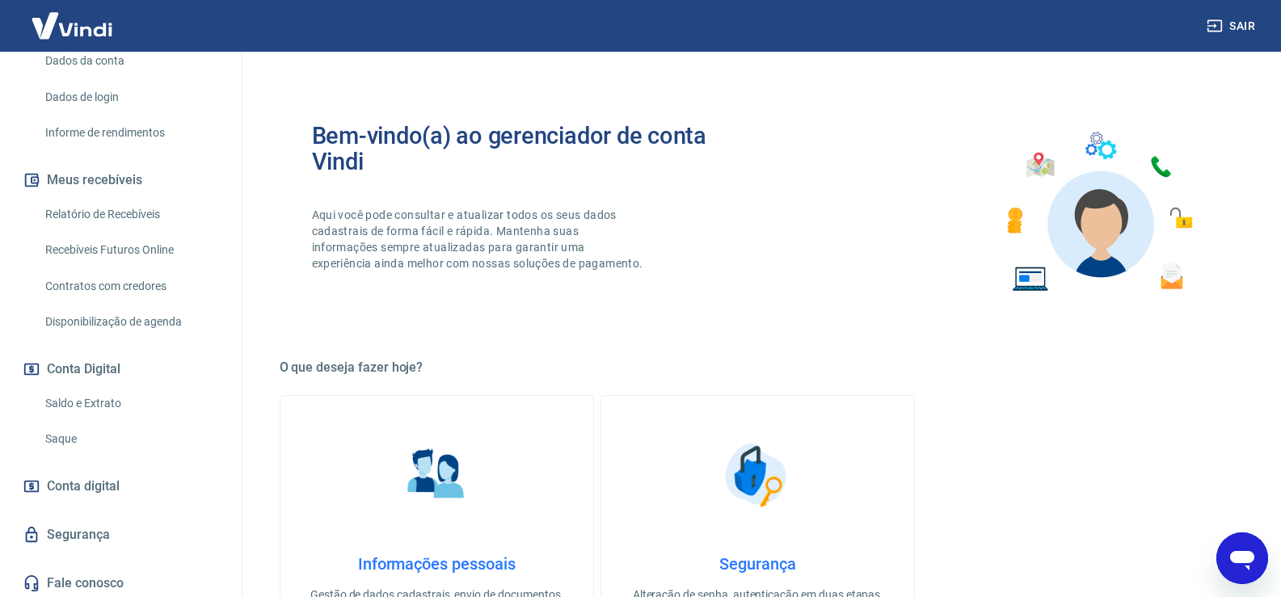
click at [150, 204] on link "Relatório de Recebíveis" at bounding box center [130, 214] width 183 height 33
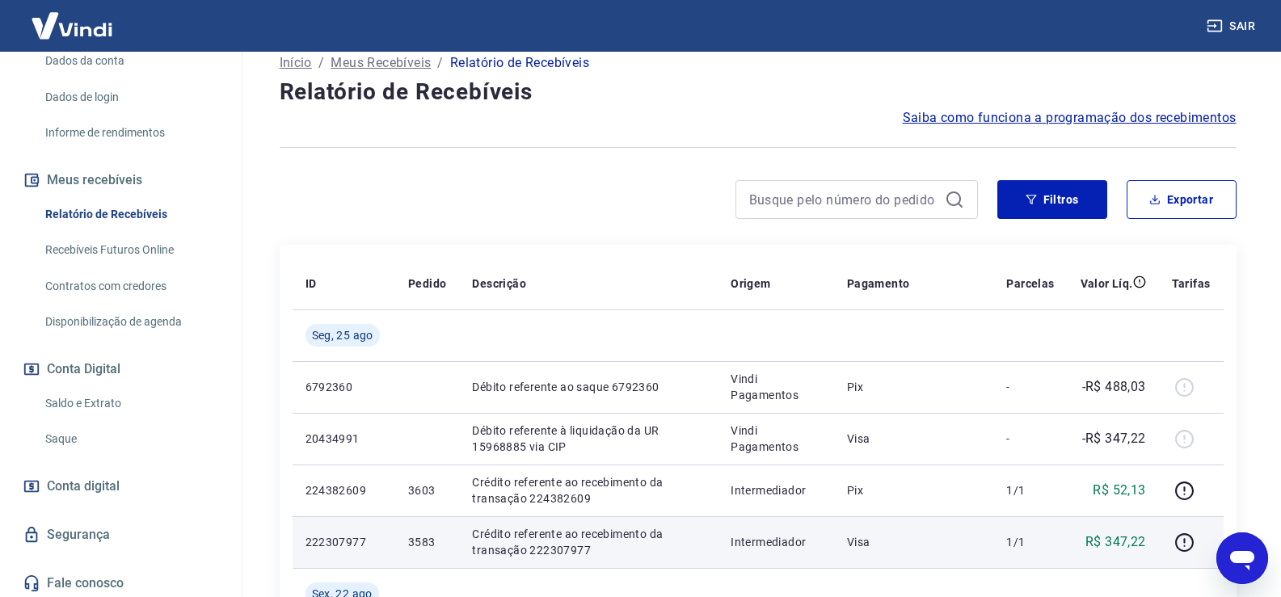
scroll to position [323, 0]
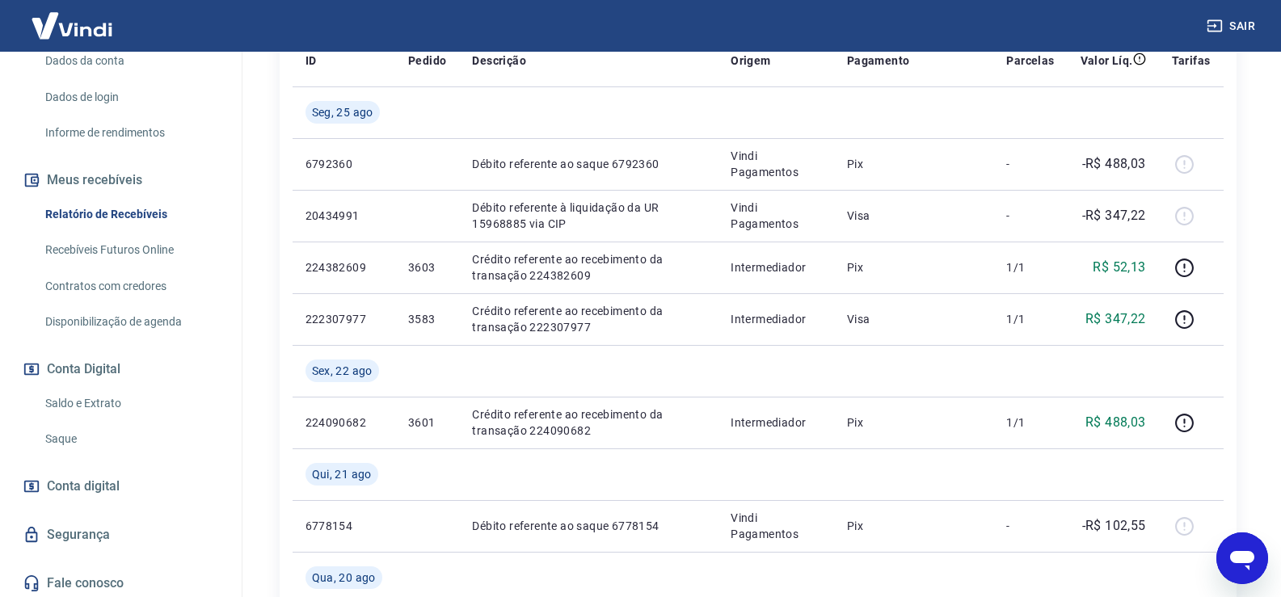
type textarea "x"
